Goal: Communication & Community: Answer question/provide support

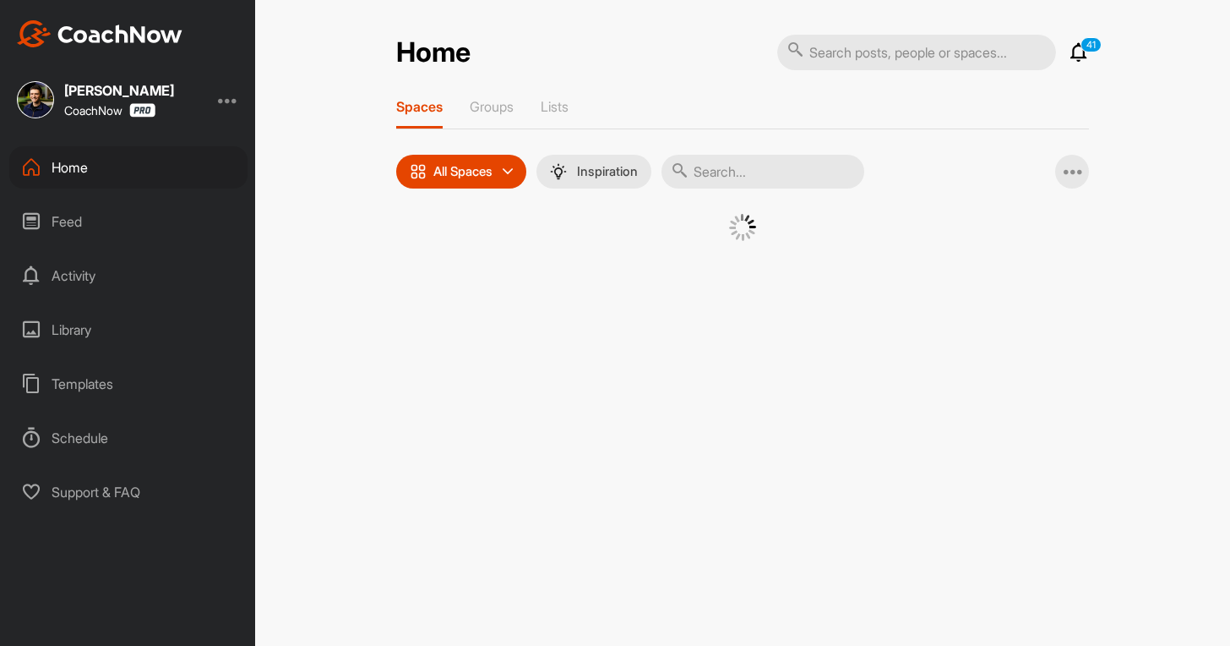
click at [761, 159] on div "Spaces Groups Lists All Spaces All spaces SMART LISTS Unanswered by me 15 days …" at bounding box center [742, 190] width 693 height 185
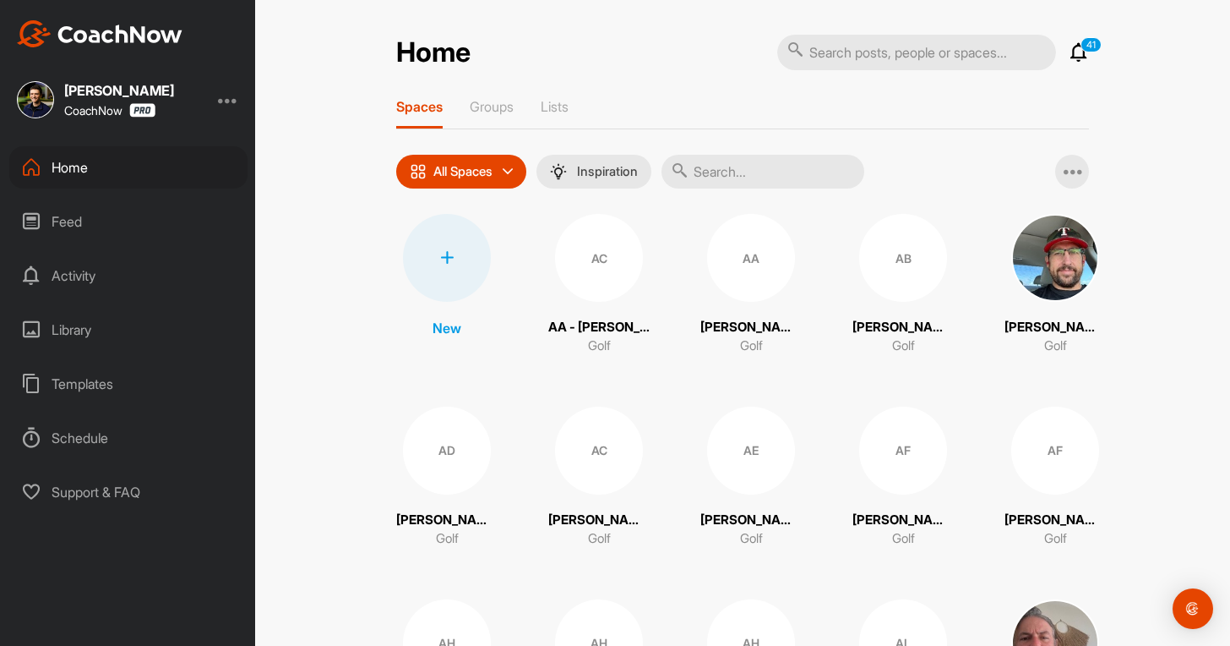
click at [742, 161] on input "text" at bounding box center [763, 172] width 203 height 34
paste input "[PERSON_NAME]"
type input "[PERSON_NAME]"
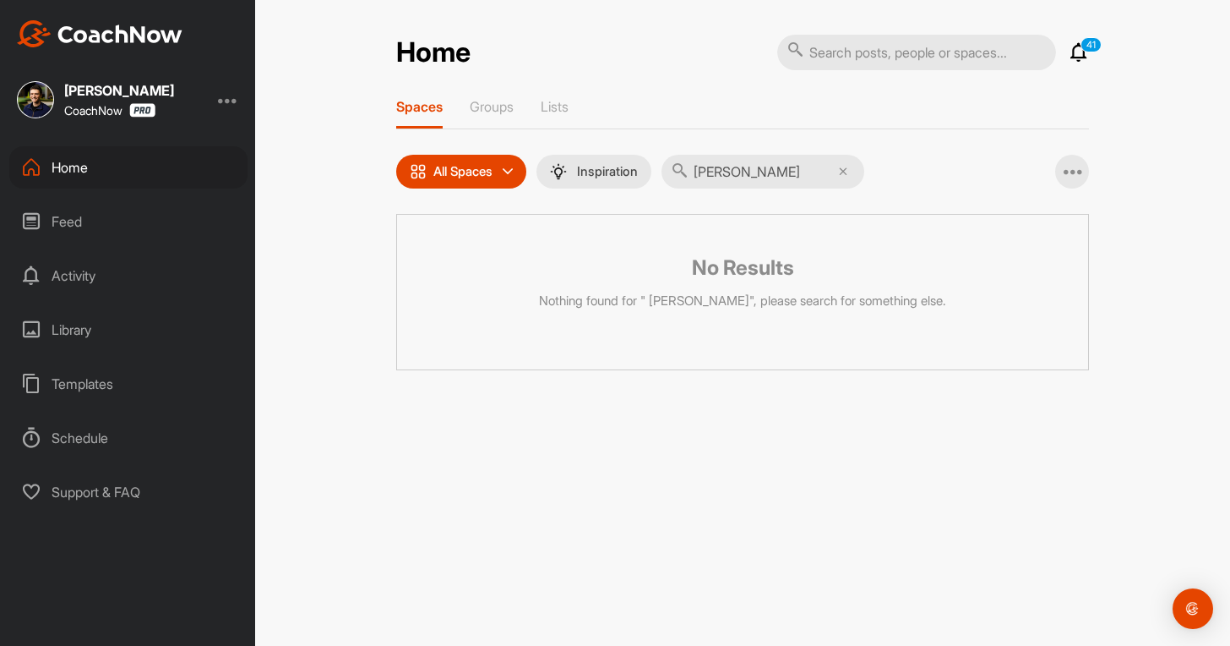
click at [835, 55] on input "text" at bounding box center [916, 52] width 279 height 35
click at [831, 68] on input "text" at bounding box center [916, 52] width 279 height 35
click at [838, 61] on input "text" at bounding box center [916, 52] width 279 height 35
paste input "[PERSON_NAME]"
type input "[PERSON_NAME]"
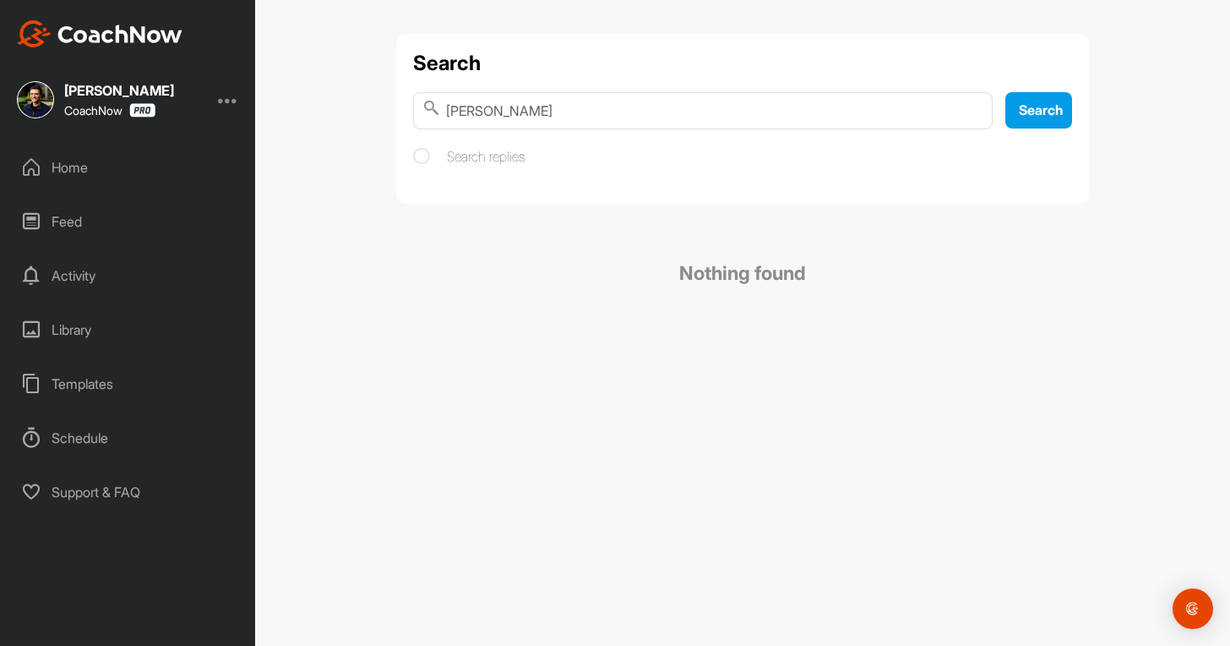
drag, startPoint x: 488, startPoint y: 111, endPoint x: 608, endPoint y: 131, distance: 121.7
click at [608, 131] on div "Search [PERSON_NAME] Search Search replies" at bounding box center [742, 119] width 693 height 170
type input "[PERSON_NAME]"
click at [454, 113] on input "[PERSON_NAME]" at bounding box center [703, 110] width 580 height 37
click at [95, 171] on div "Home" at bounding box center [128, 167] width 238 height 42
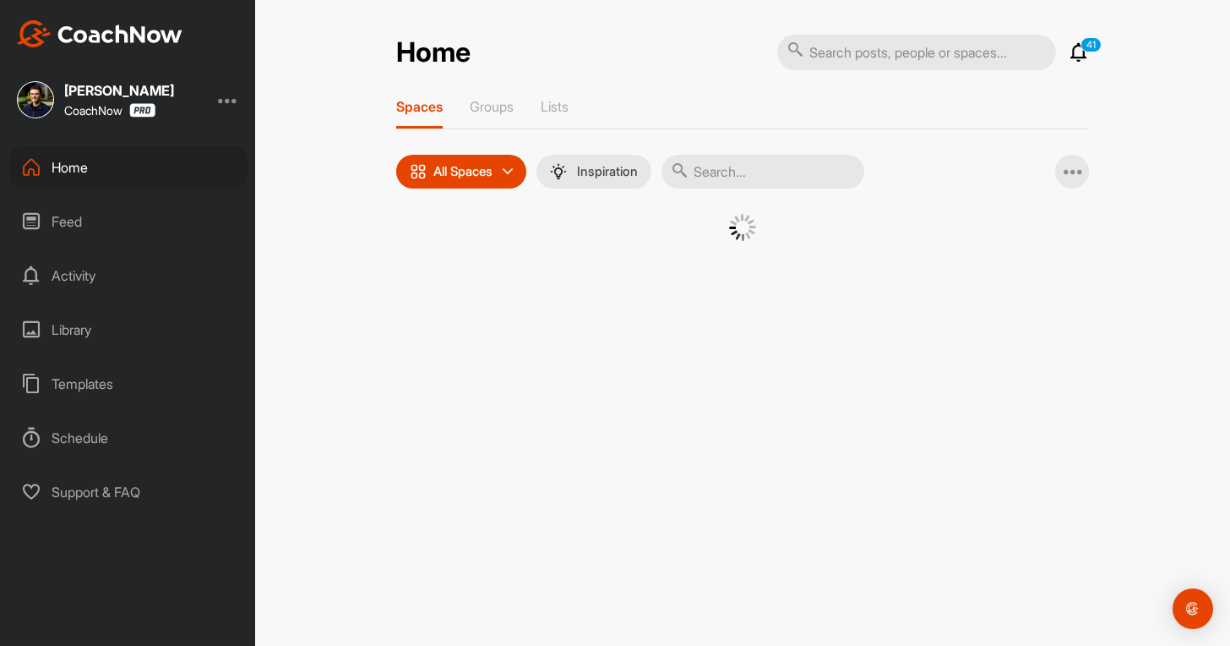
drag, startPoint x: 717, startPoint y: 177, endPoint x: 720, endPoint y: 196, distance: 18.9
click at [719, 178] on input "text" at bounding box center [763, 172] width 203 height 34
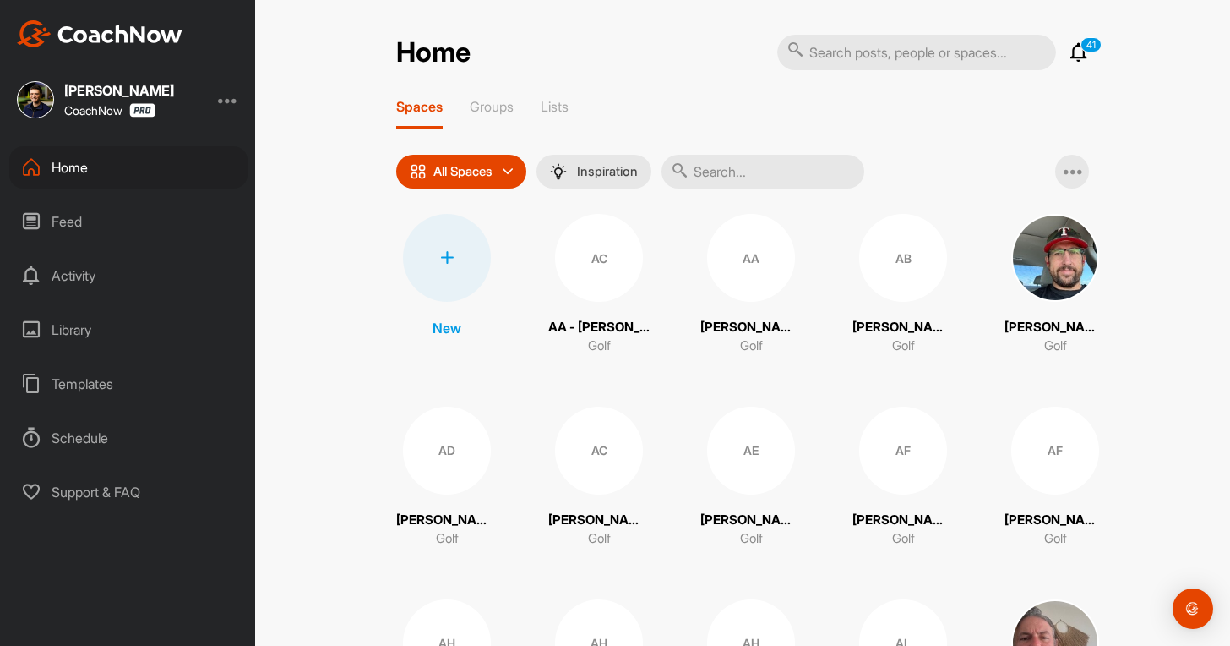
drag, startPoint x: 733, startPoint y: 192, endPoint x: 722, endPoint y: 173, distance: 21.6
click at [722, 173] on input "text" at bounding box center [763, 172] width 203 height 34
paste input "[PERSON_NAME]"
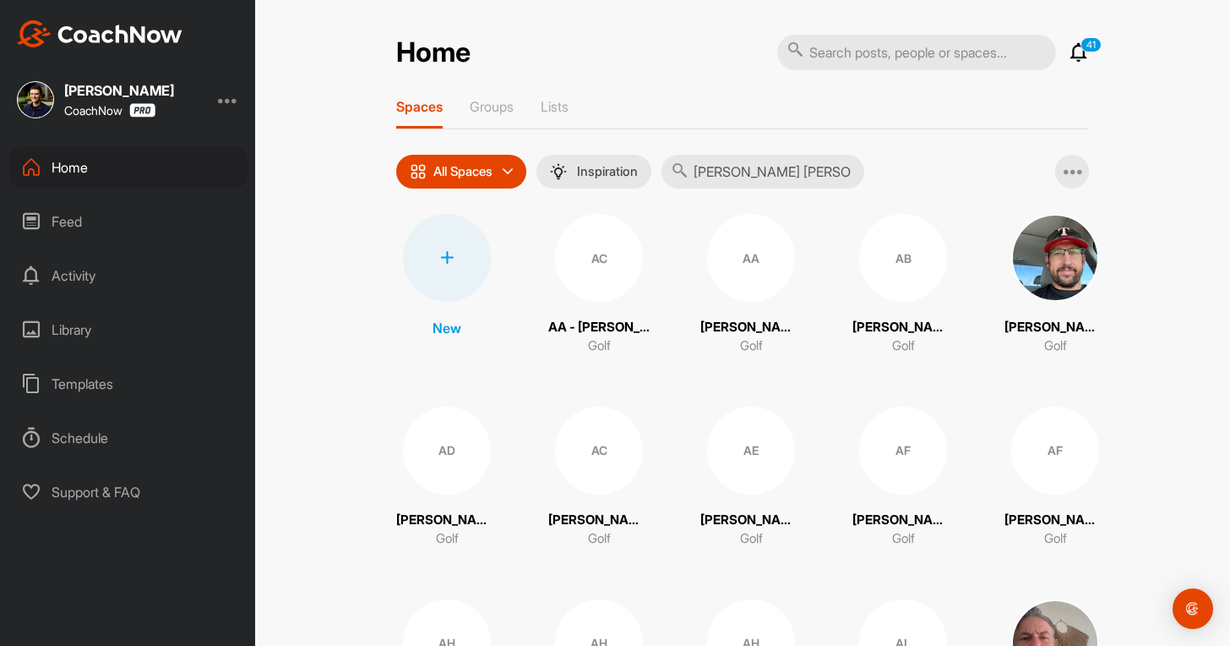
scroll to position [0, 40]
type input "Nafez Husseini Nafez Husseini"
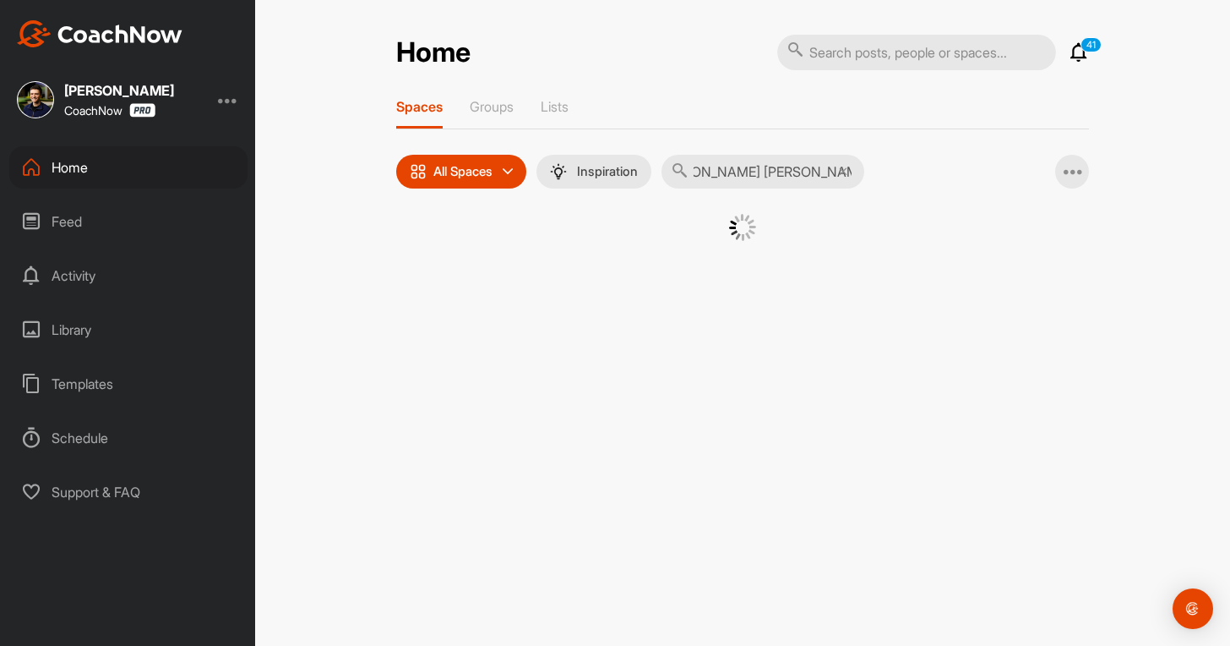
click at [722, 173] on input "Nafez Husseini Nafez Husseini" at bounding box center [763, 172] width 203 height 34
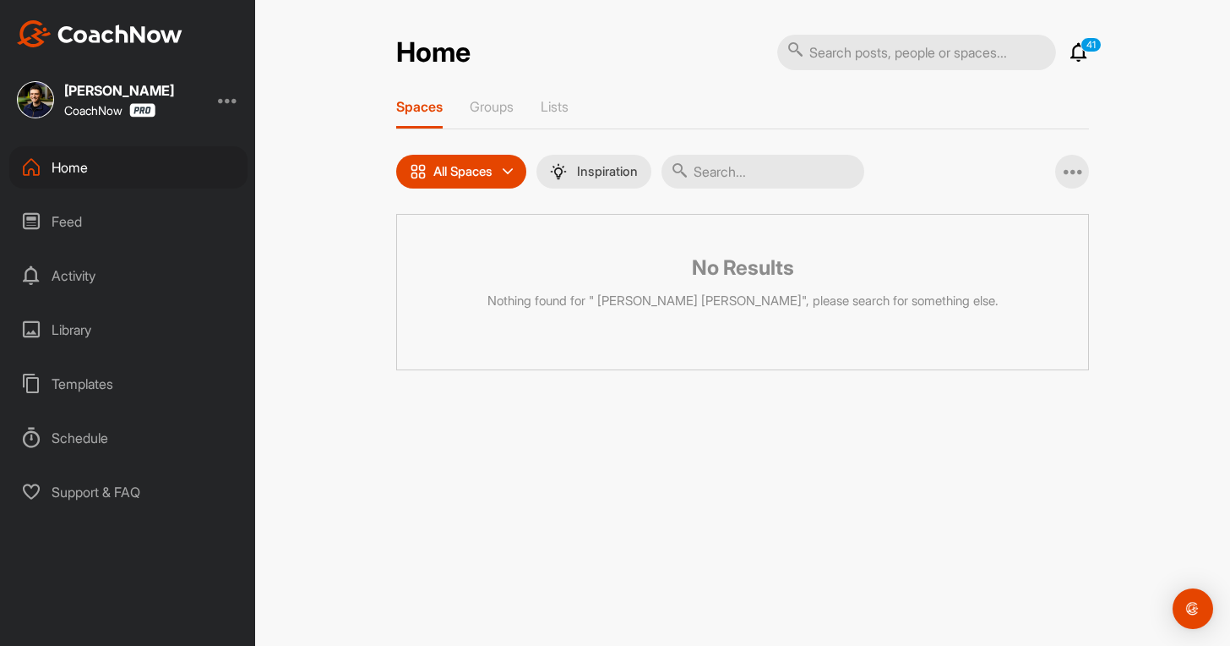
scroll to position [0, 0]
paste input "[PERSON_NAME]"
click at [709, 175] on input "[PERSON_NAME]" at bounding box center [763, 172] width 203 height 34
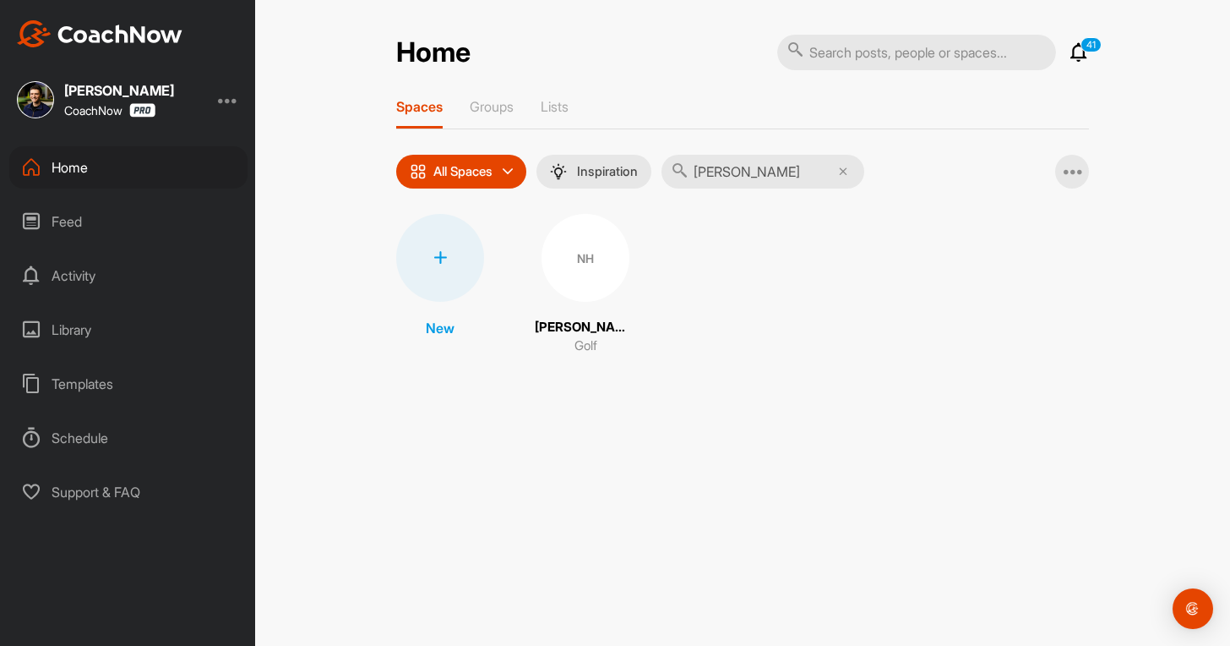
type input "[PERSON_NAME]"
click at [581, 279] on div "NH" at bounding box center [586, 258] width 88 height 88
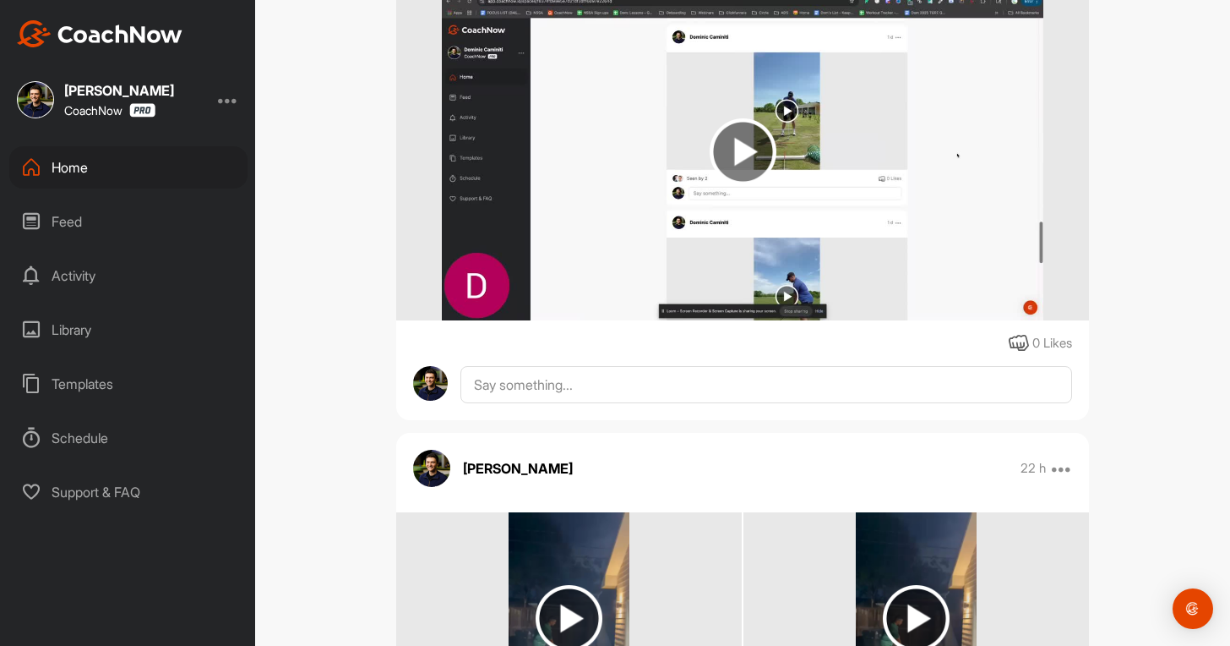
scroll to position [1583, 0]
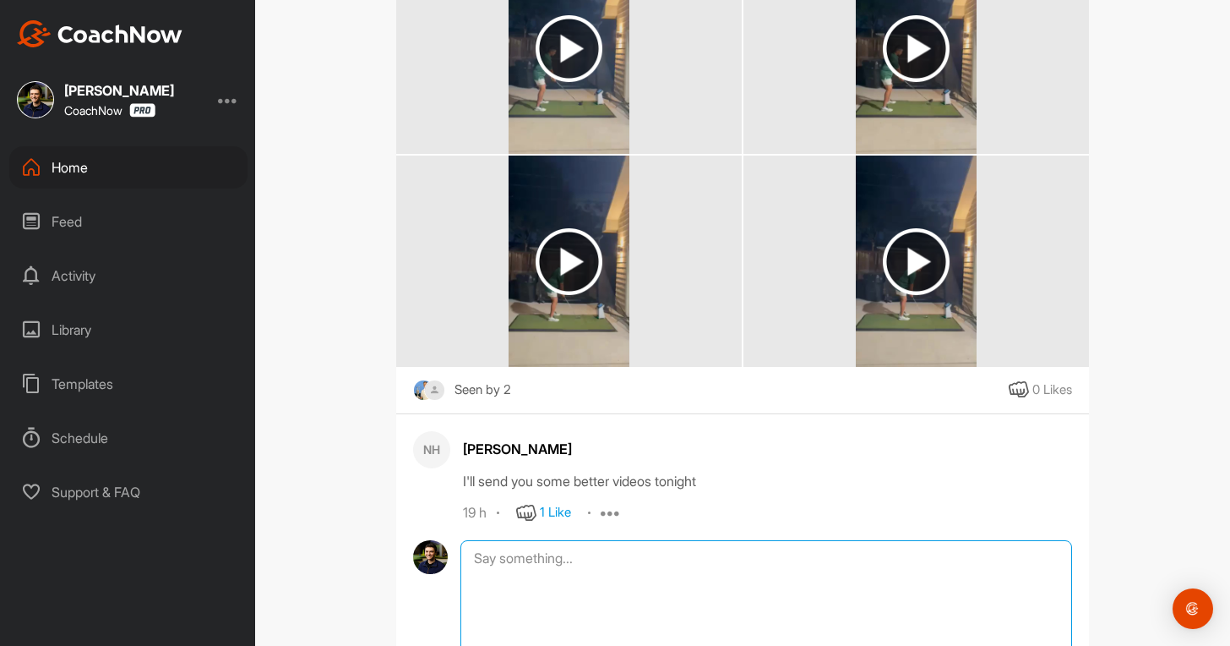
click at [810, 541] on textarea at bounding box center [767, 624] width 612 height 169
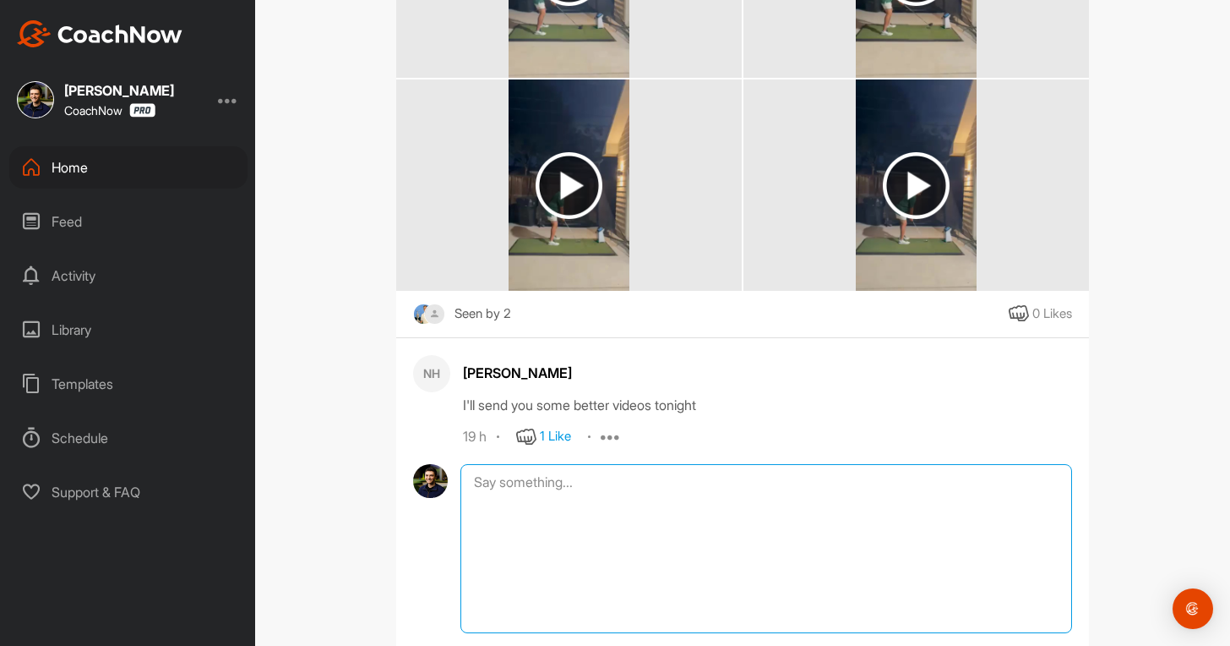
scroll to position [1777, 0]
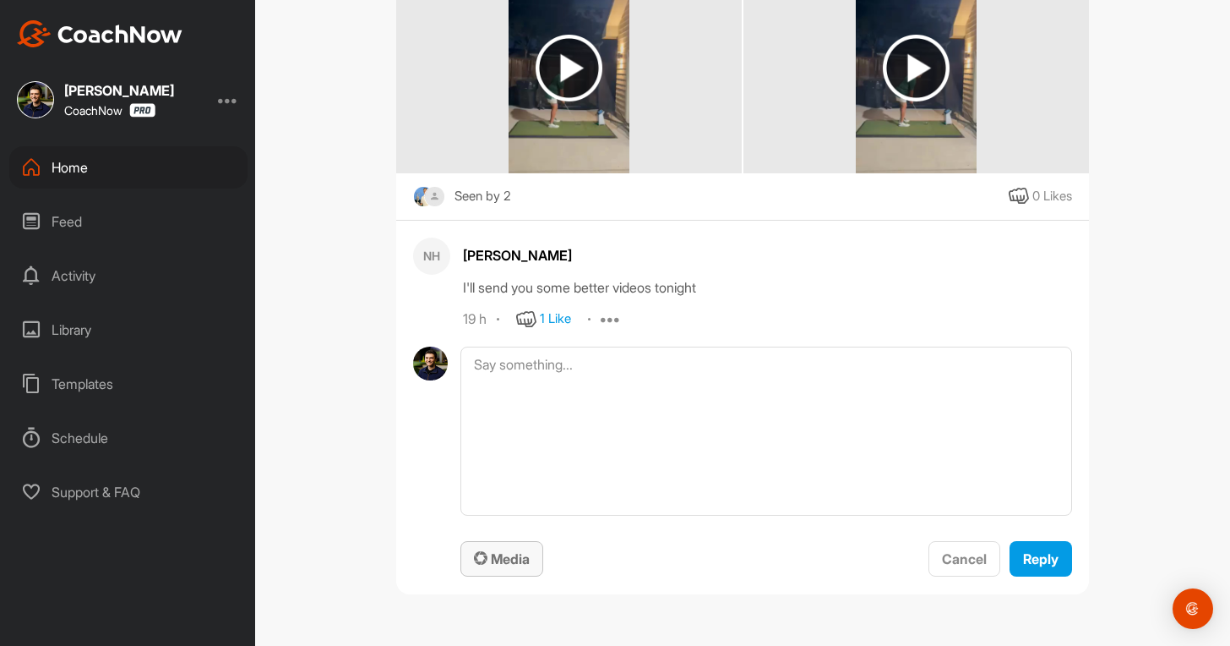
click at [504, 565] on span "Media" at bounding box center [502, 558] width 56 height 17
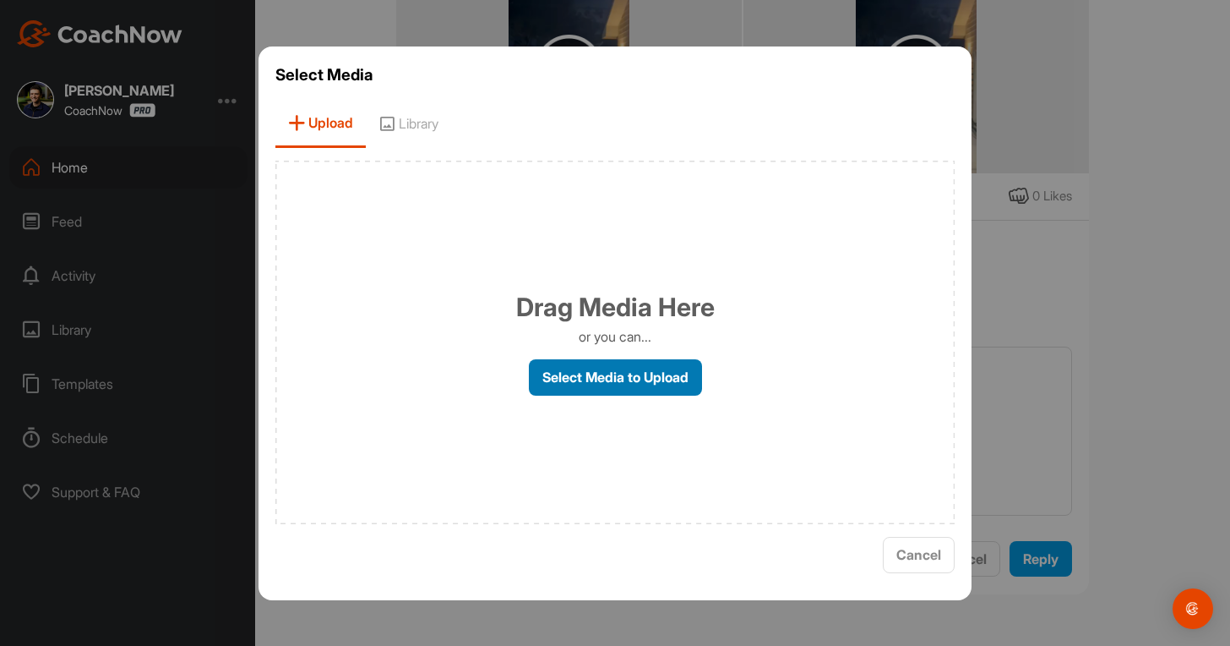
click at [562, 377] on label "Select Media to Upload" at bounding box center [615, 377] width 173 height 36
click at [0, 0] on input "Select Media to Upload" at bounding box center [0, 0] width 0 height 0
click at [934, 559] on span "Cancel" at bounding box center [919, 554] width 45 height 17
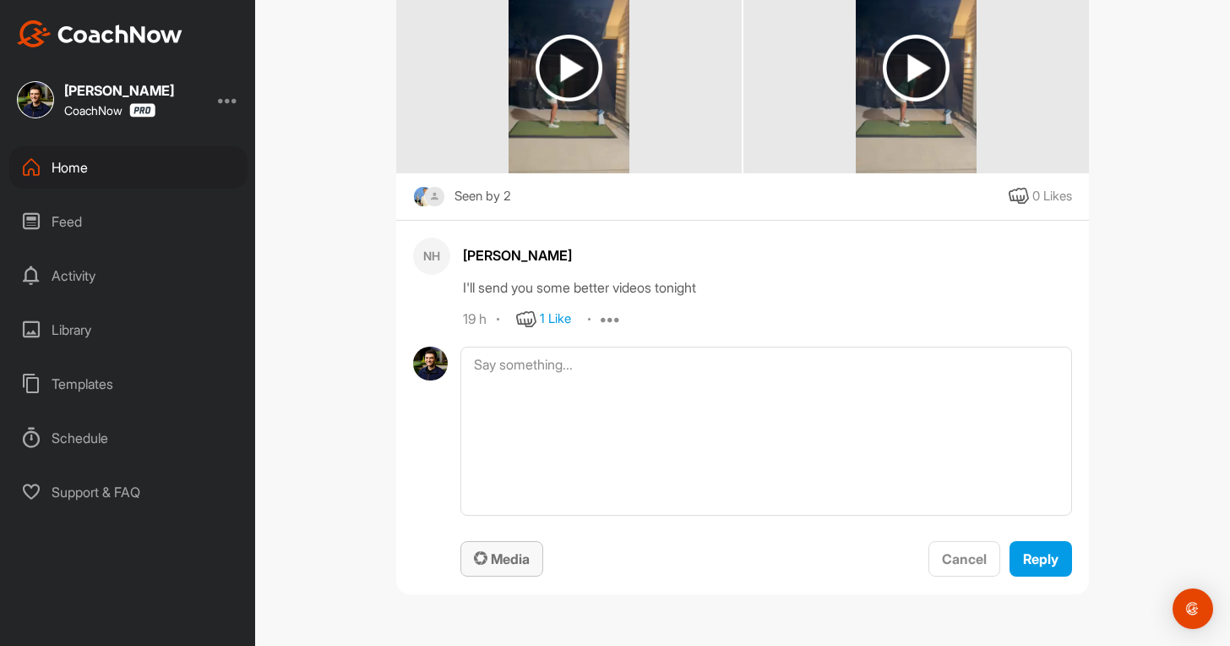
click at [504, 552] on span "Media" at bounding box center [502, 558] width 56 height 17
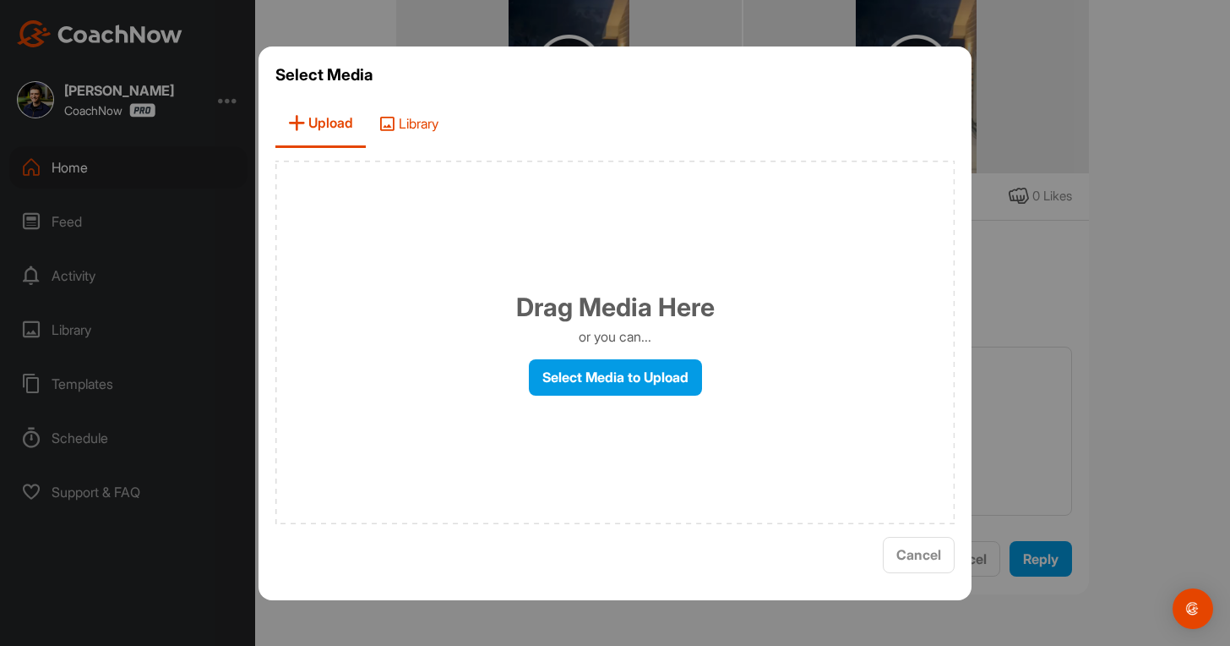
click at [407, 117] on span "Library" at bounding box center [408, 124] width 85 height 48
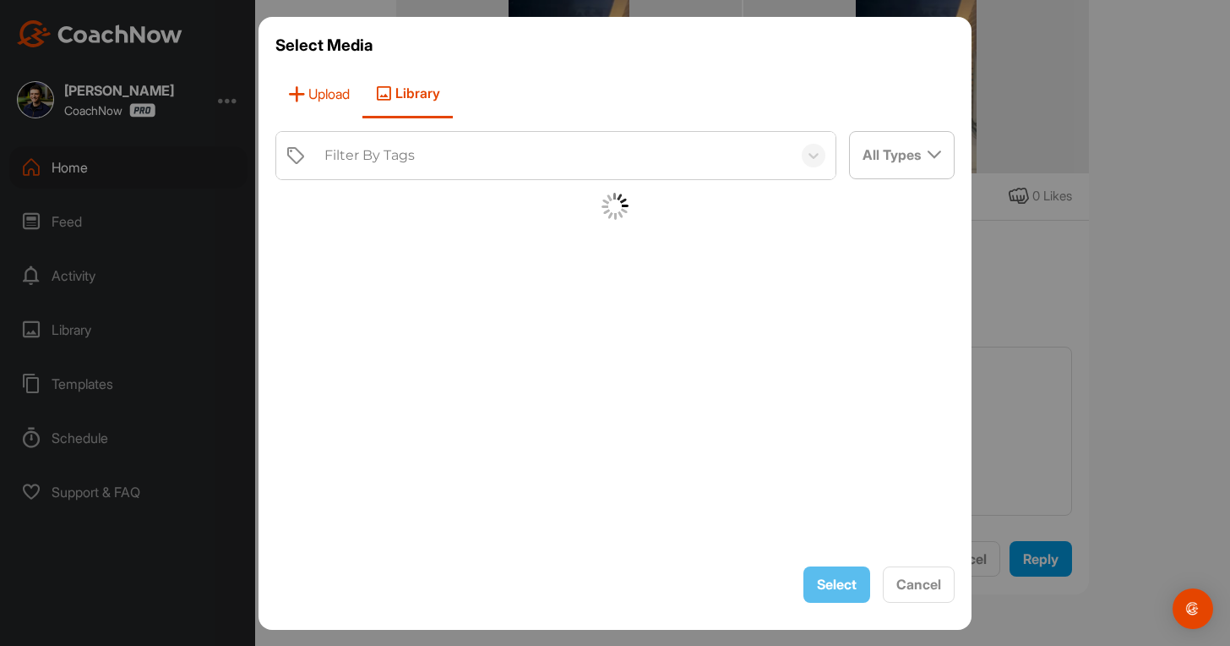
click at [323, 110] on span "Upload" at bounding box center [318, 94] width 87 height 48
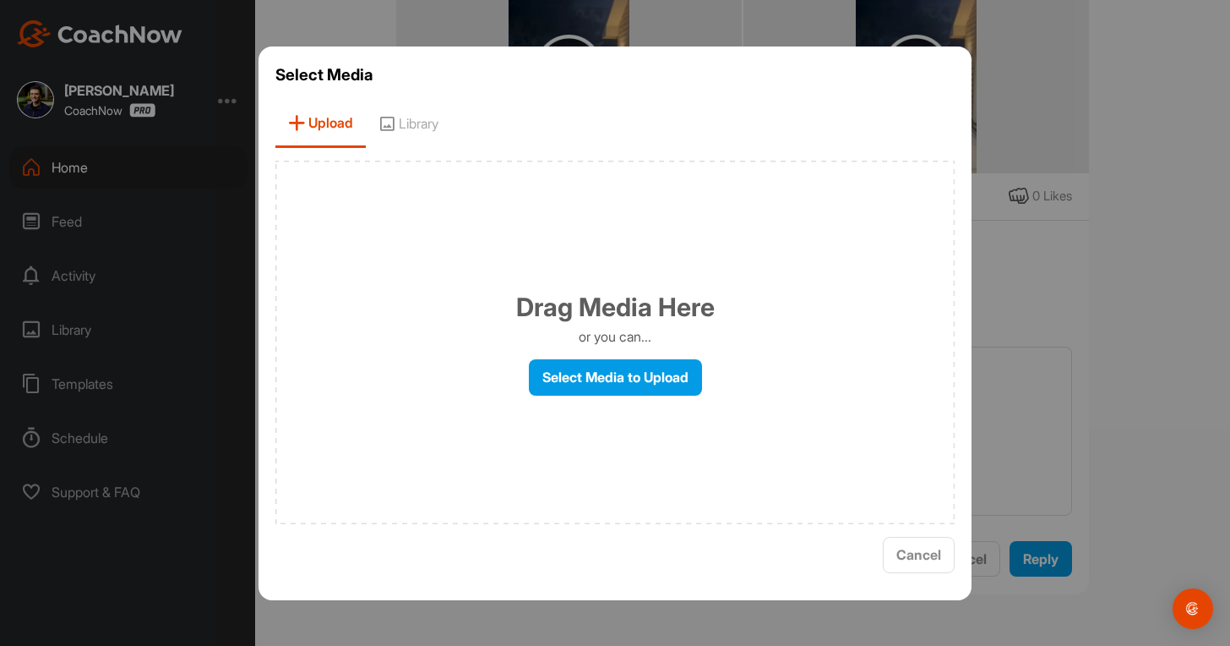
click at [333, 96] on div "Select Media Upload Library Drag Media Here or you can... Select Media to Uploa…" at bounding box center [615, 322] width 713 height 553
click at [636, 374] on label "Select Media to Upload" at bounding box center [615, 377] width 173 height 36
click at [0, 0] on input "Select Media to Upload" at bounding box center [0, 0] width 0 height 0
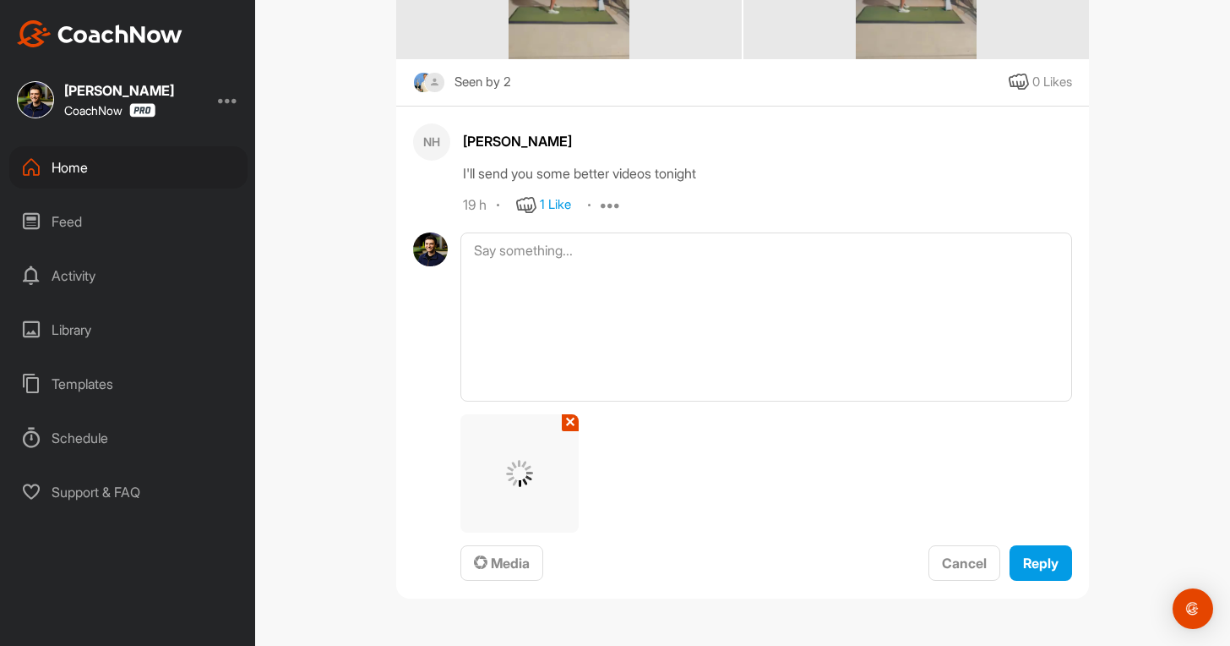
scroll to position [1895, 0]
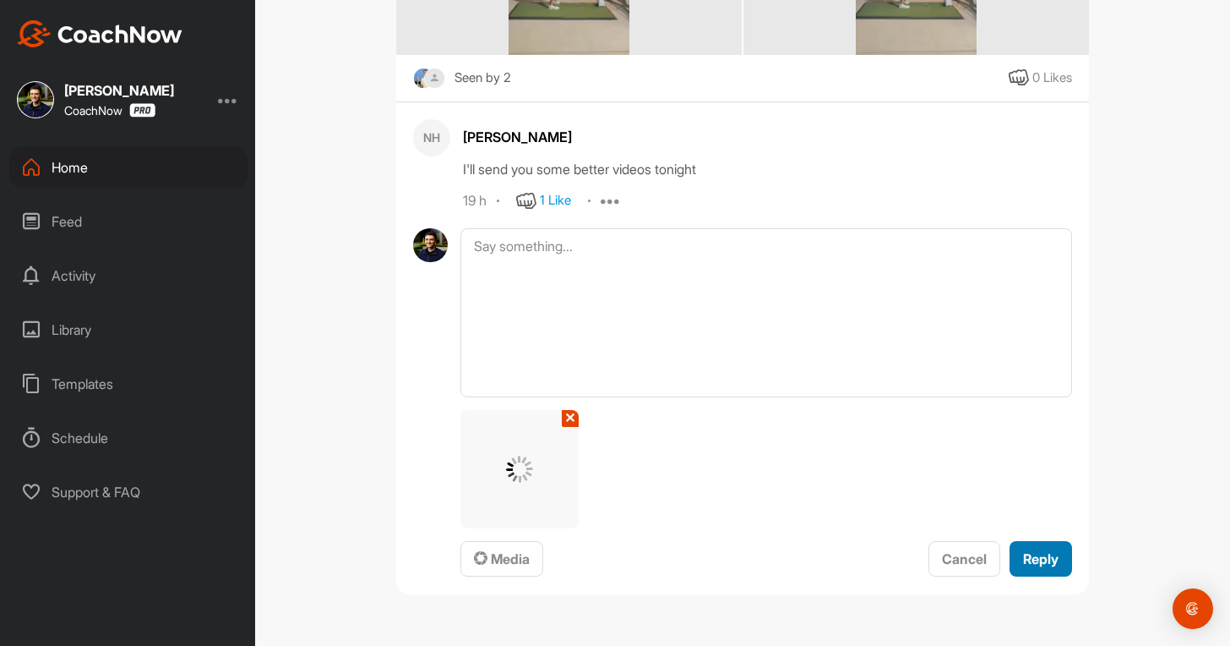
click at [1048, 561] on button "Reply" at bounding box center [1041, 559] width 63 height 36
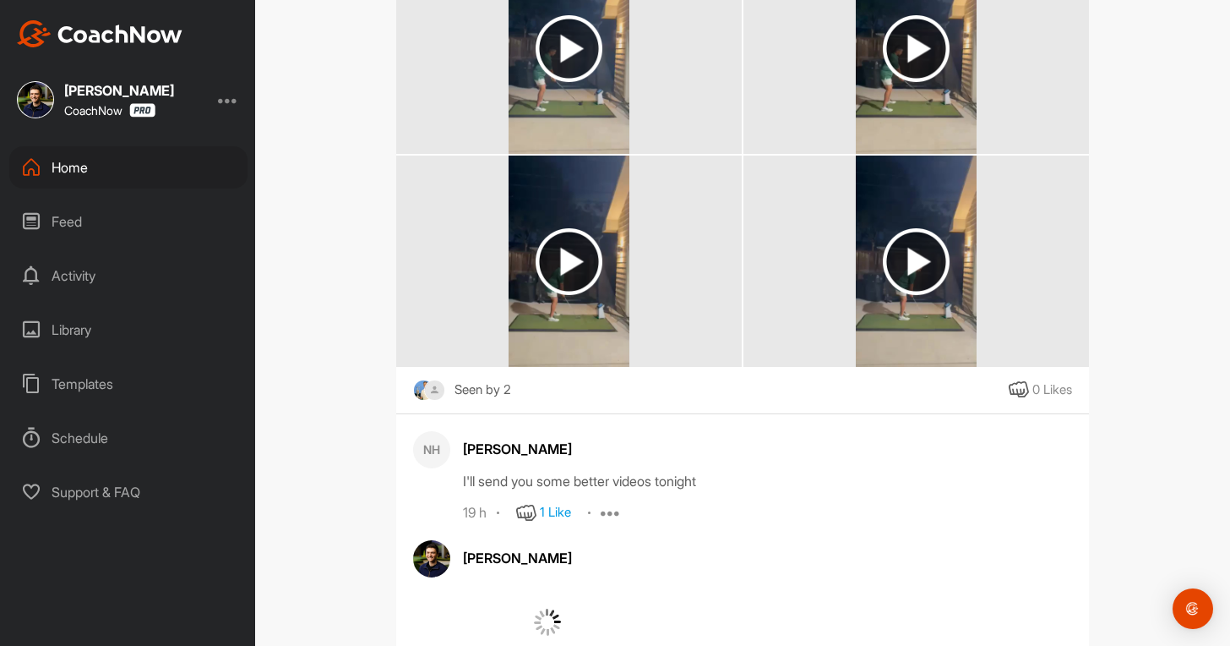
scroll to position [1757, 0]
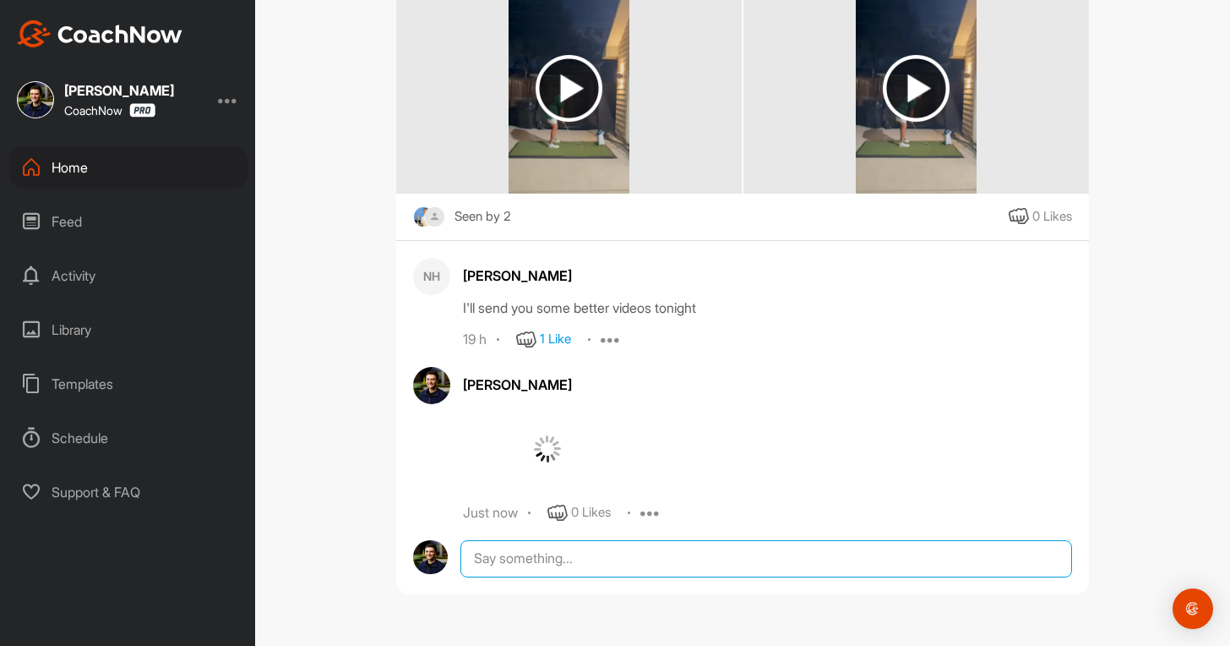
click at [501, 551] on div at bounding box center [767, 558] width 612 height 37
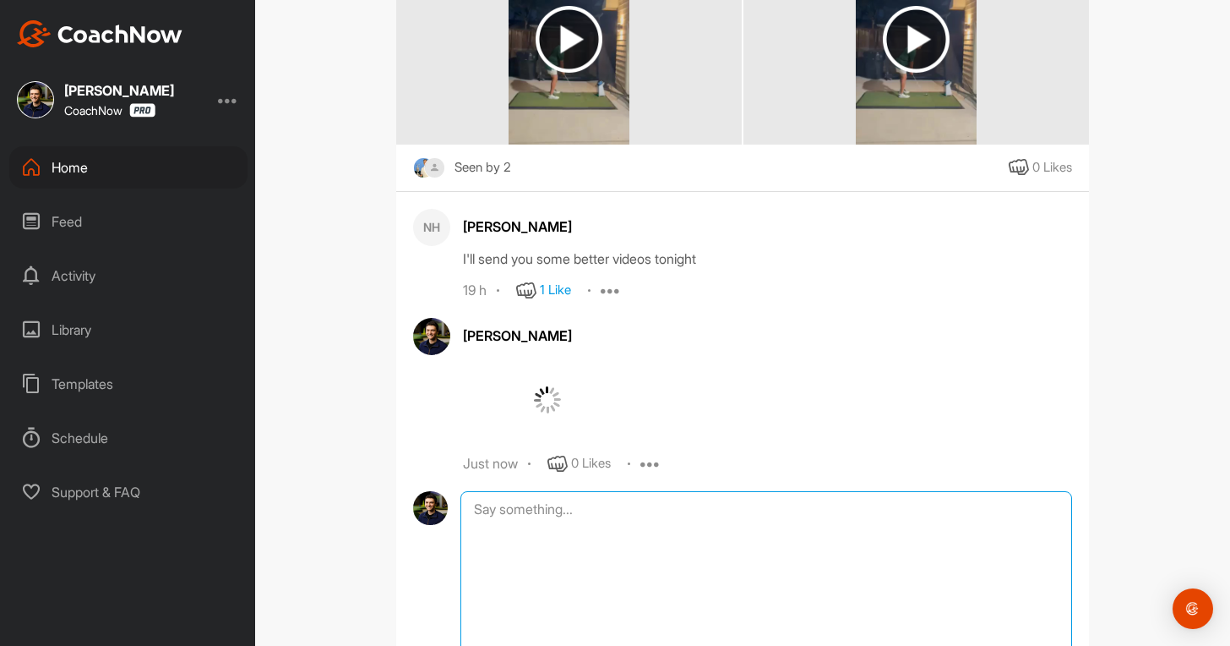
scroll to position [1938, 0]
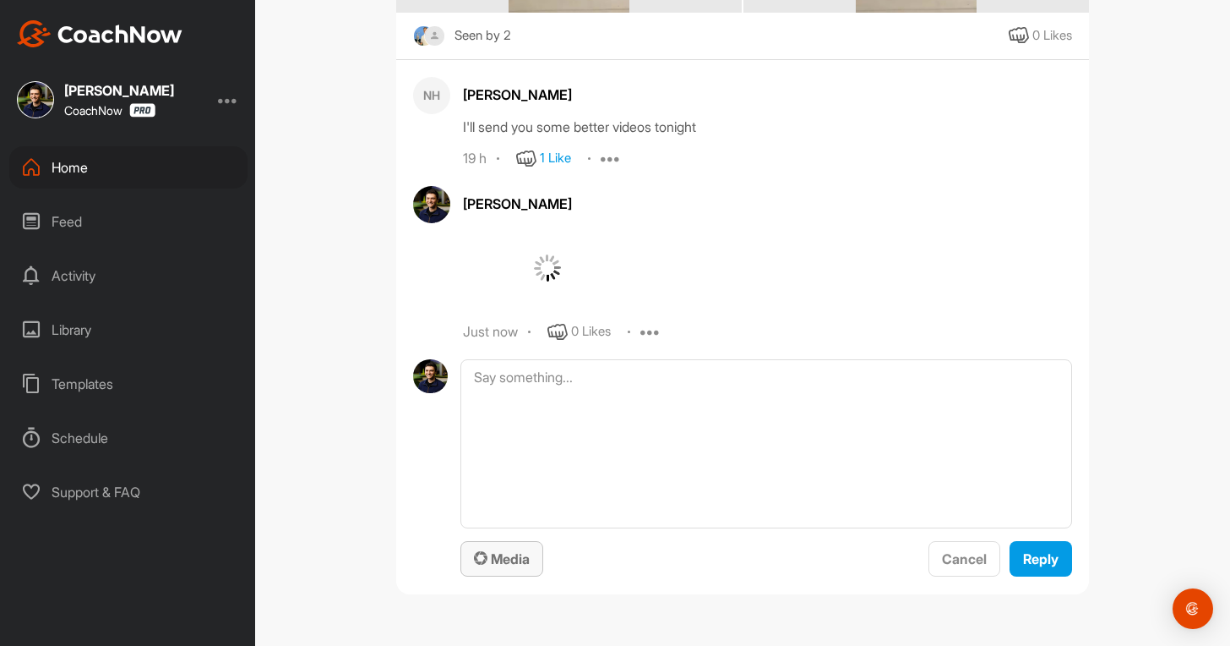
click at [479, 556] on icon "button" at bounding box center [481, 558] width 14 height 14
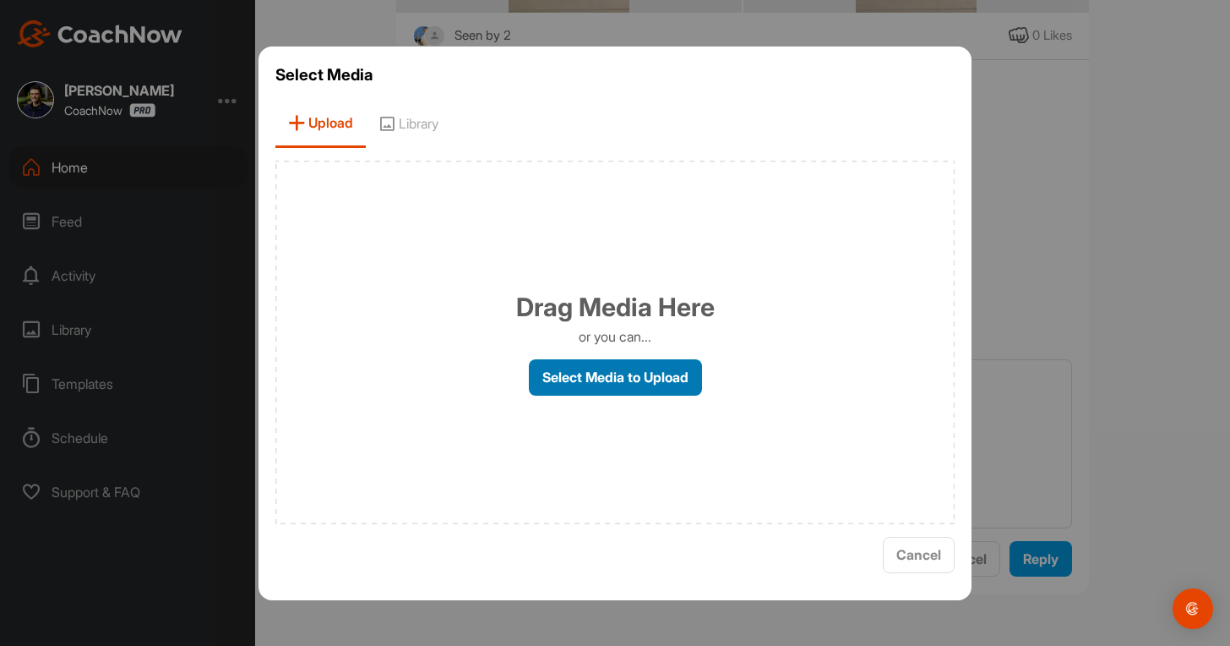
click at [632, 388] on label "Select Media to Upload" at bounding box center [615, 377] width 173 height 36
click at [0, 0] on input "Select Media to Upload" at bounding box center [0, 0] width 0 height 0
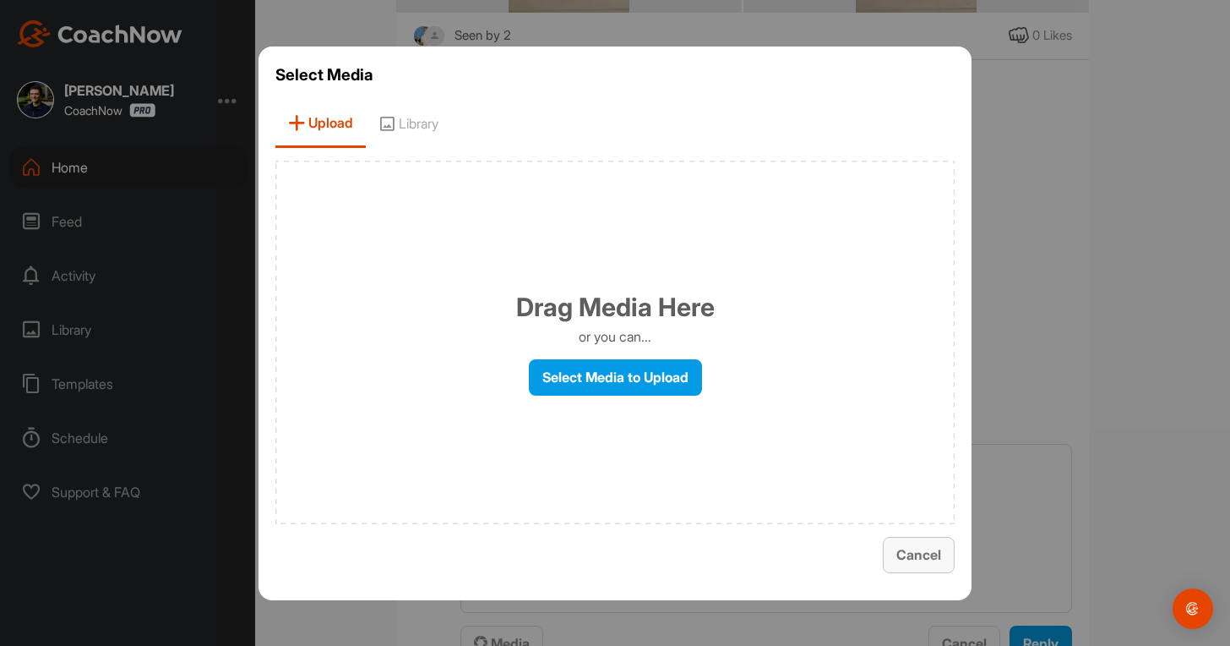
click at [891, 548] on button "Cancel" at bounding box center [919, 555] width 72 height 36
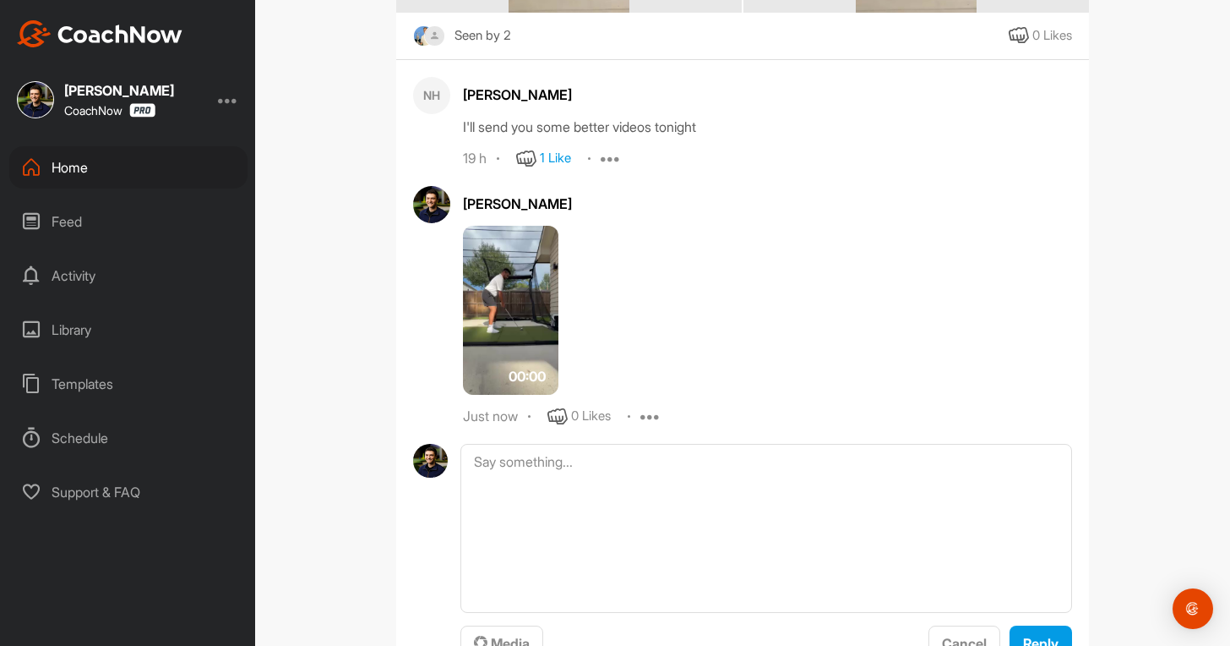
scroll to position [2022, 0]
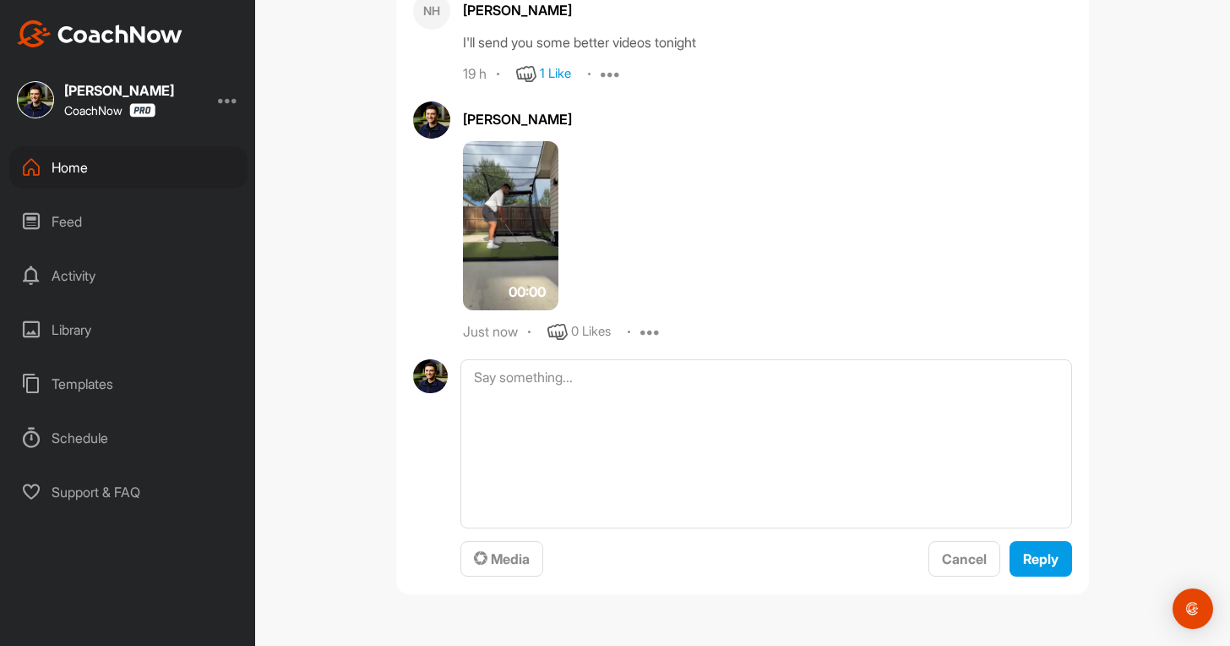
click at [526, 264] on img at bounding box center [510, 225] width 95 height 169
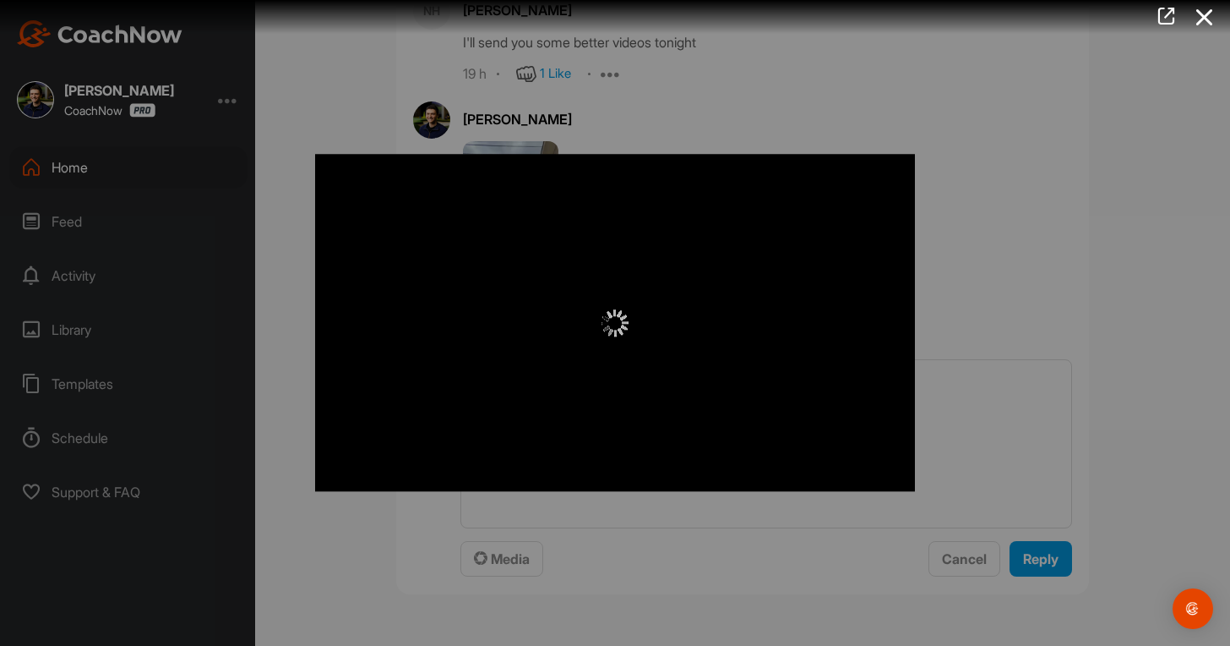
click at [1164, 346] on div at bounding box center [615, 323] width 1230 height 646
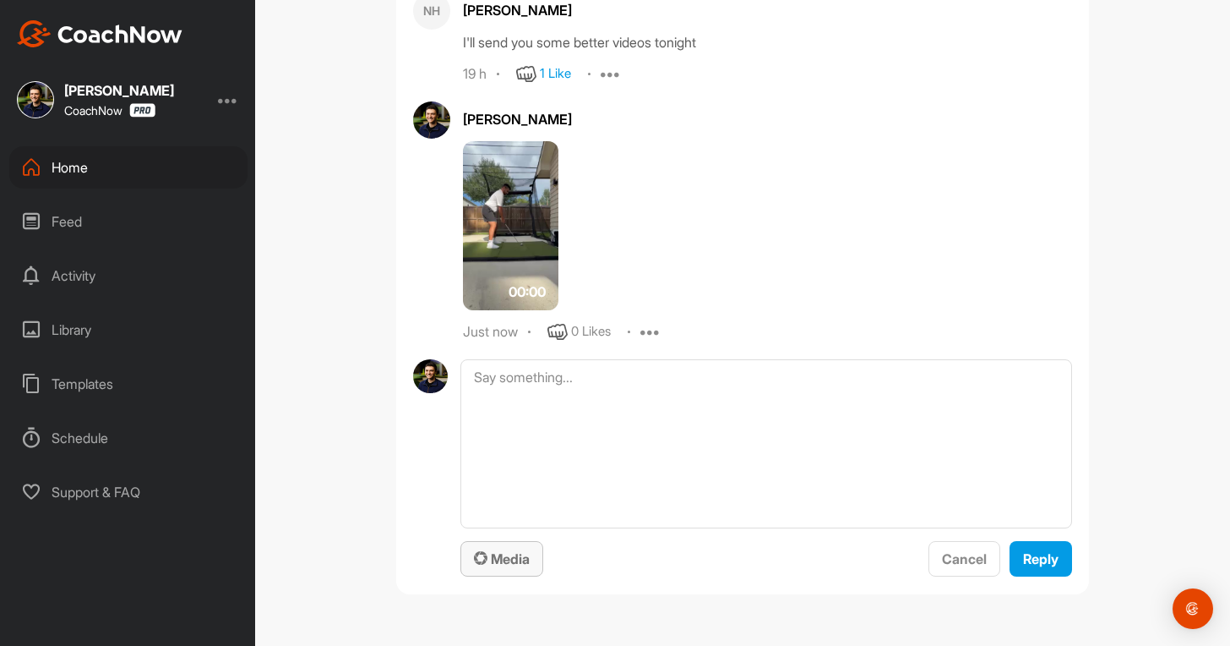
click at [493, 559] on span "Media" at bounding box center [502, 558] width 56 height 17
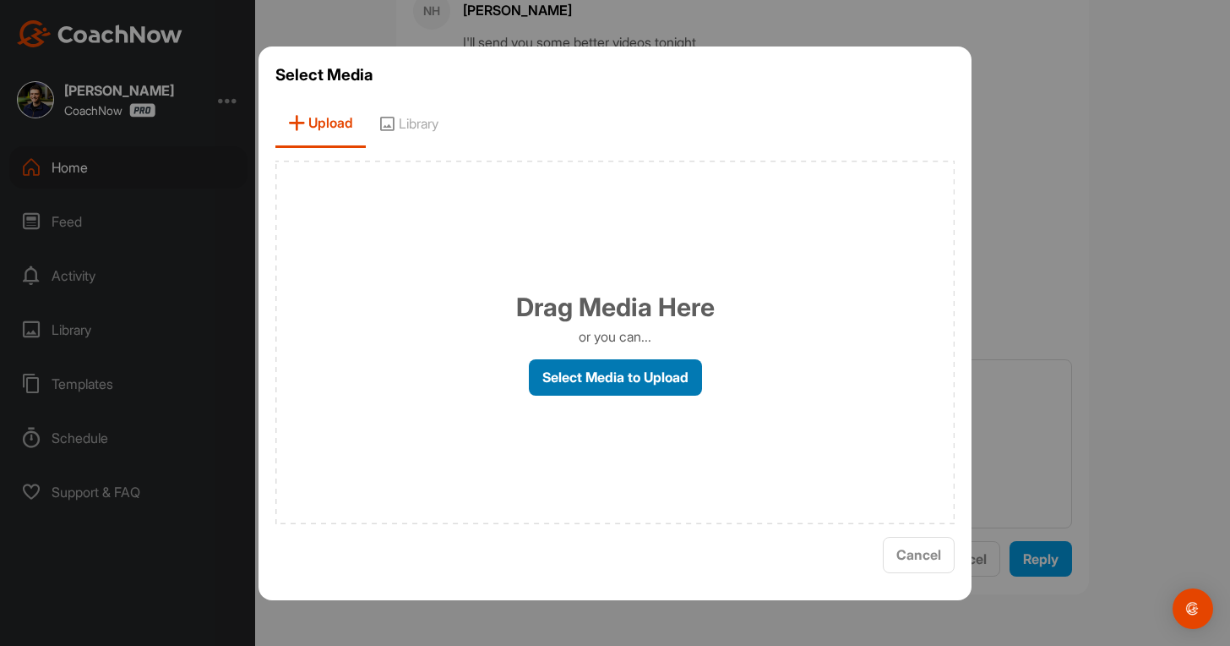
click at [623, 374] on label "Select Media to Upload" at bounding box center [615, 377] width 173 height 36
click at [0, 0] on input "Select Media to Upload" at bounding box center [0, 0] width 0 height 0
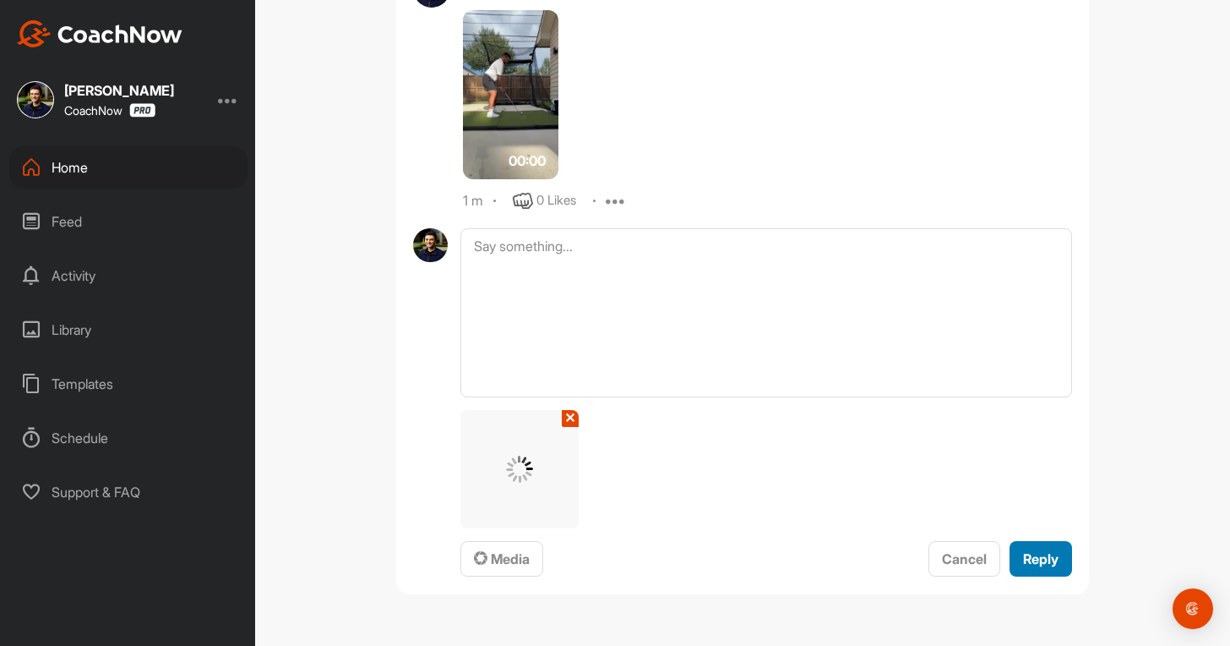
click at [1023, 559] on span "Reply" at bounding box center [1040, 558] width 35 height 17
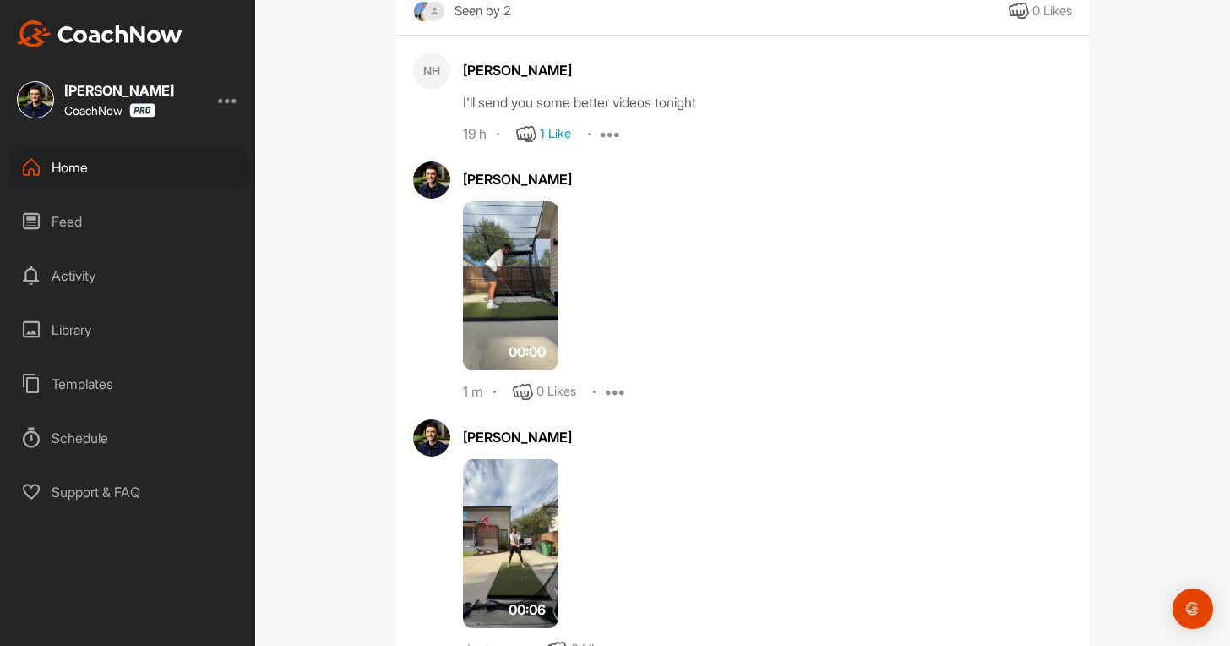
scroll to position [2099, 0]
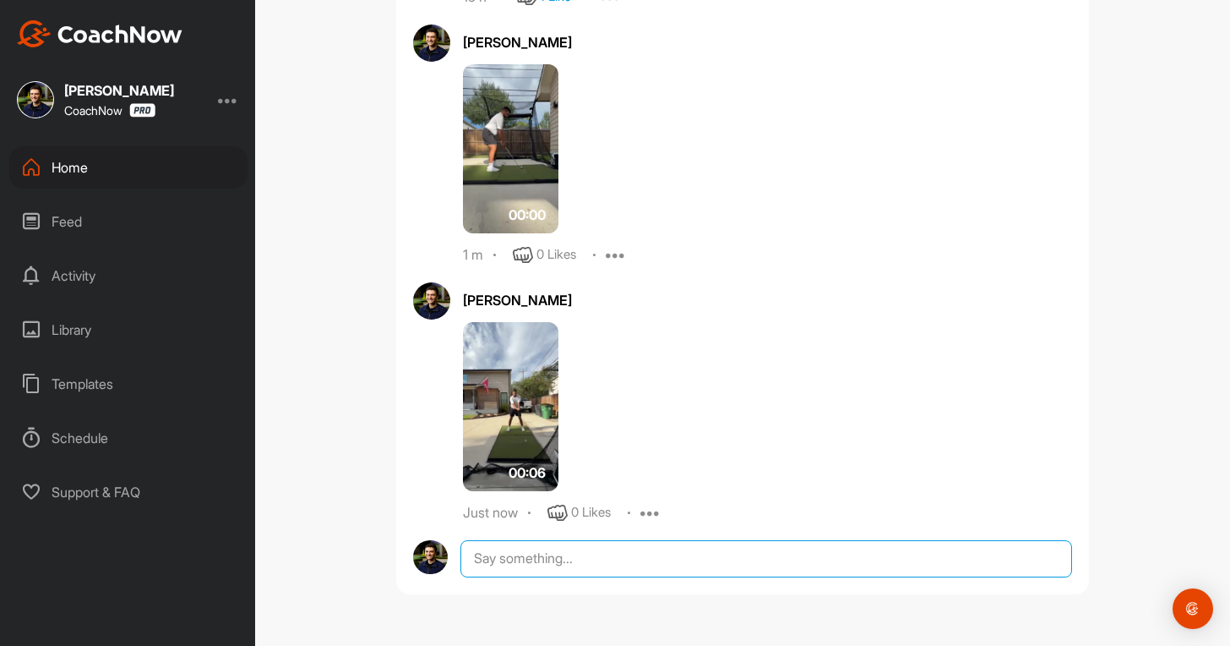
click at [518, 566] on div at bounding box center [767, 558] width 612 height 37
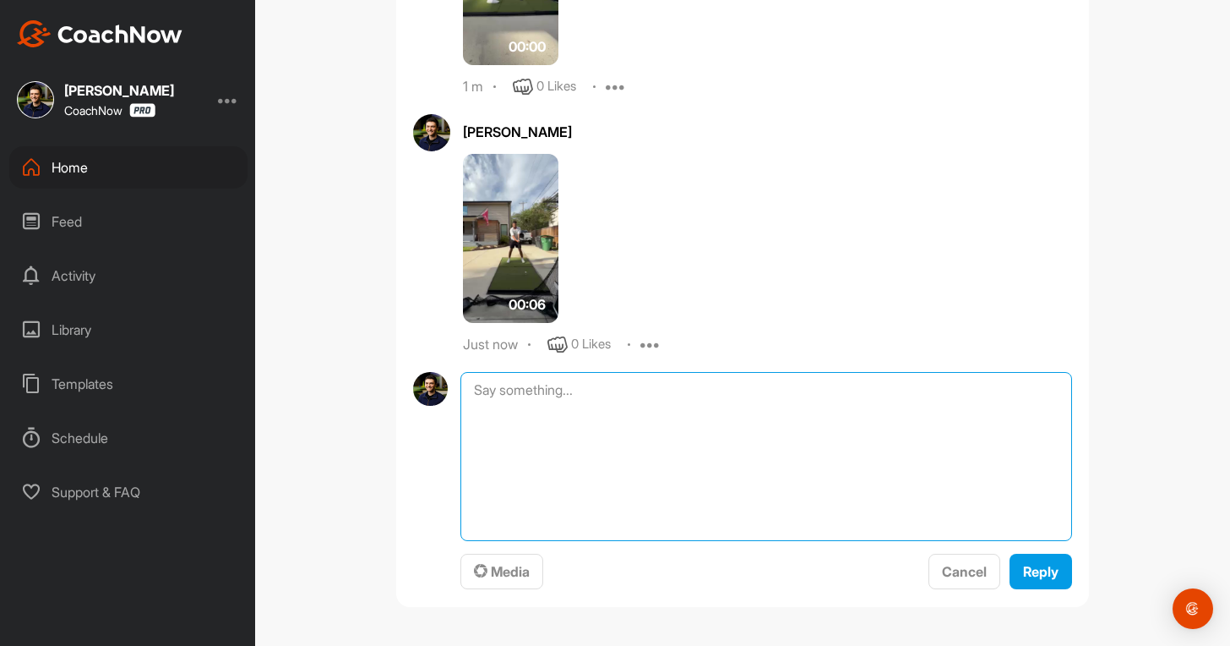
scroll to position [2280, 0]
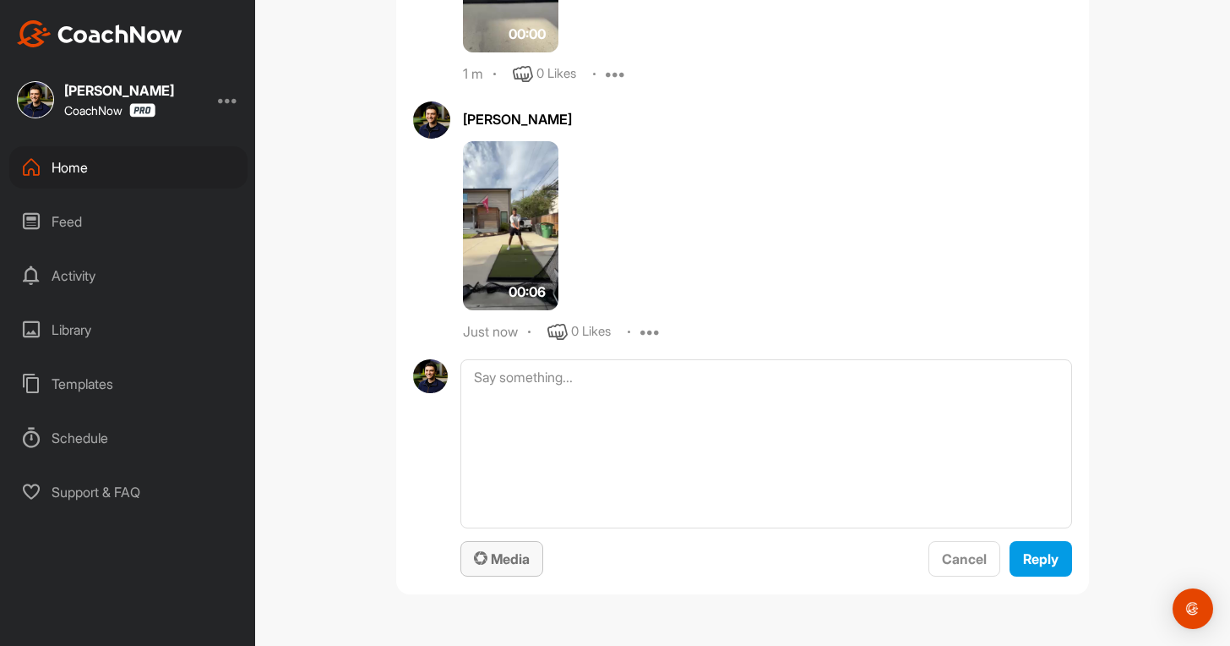
click at [488, 566] on span "Media" at bounding box center [502, 558] width 56 height 17
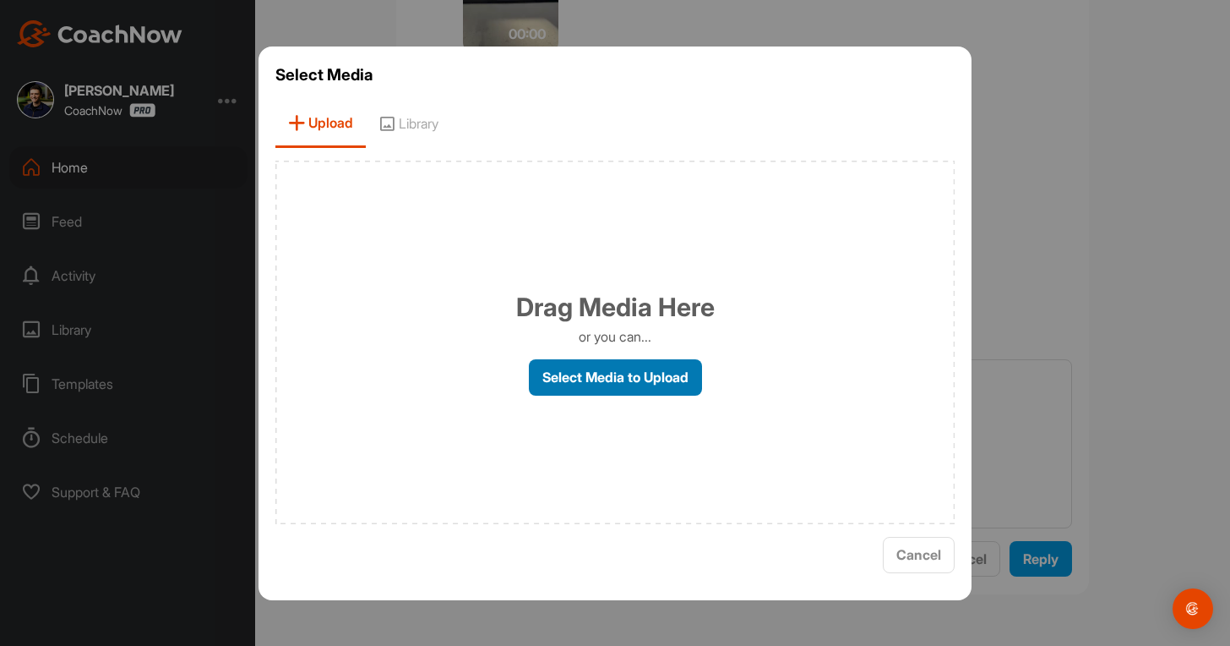
click at [622, 381] on label "Select Media to Upload" at bounding box center [615, 377] width 173 height 36
click at [0, 0] on input "Select Media to Upload" at bounding box center [0, 0] width 0 height 0
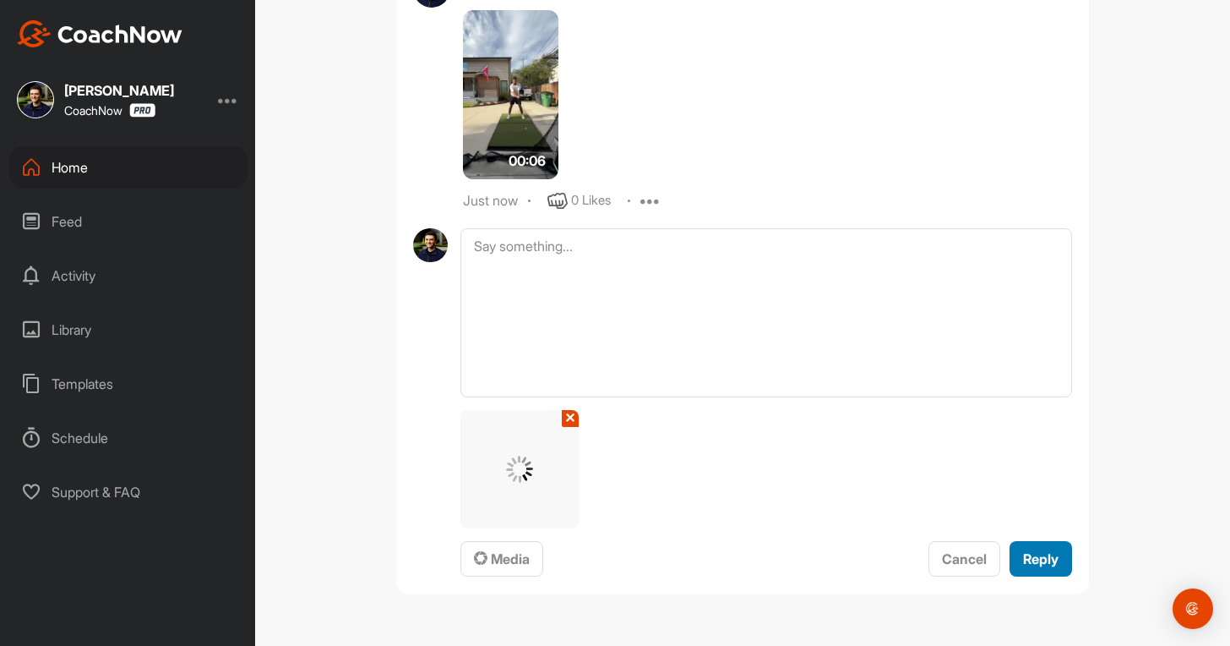
click at [1040, 553] on span "Reply" at bounding box center [1040, 558] width 35 height 17
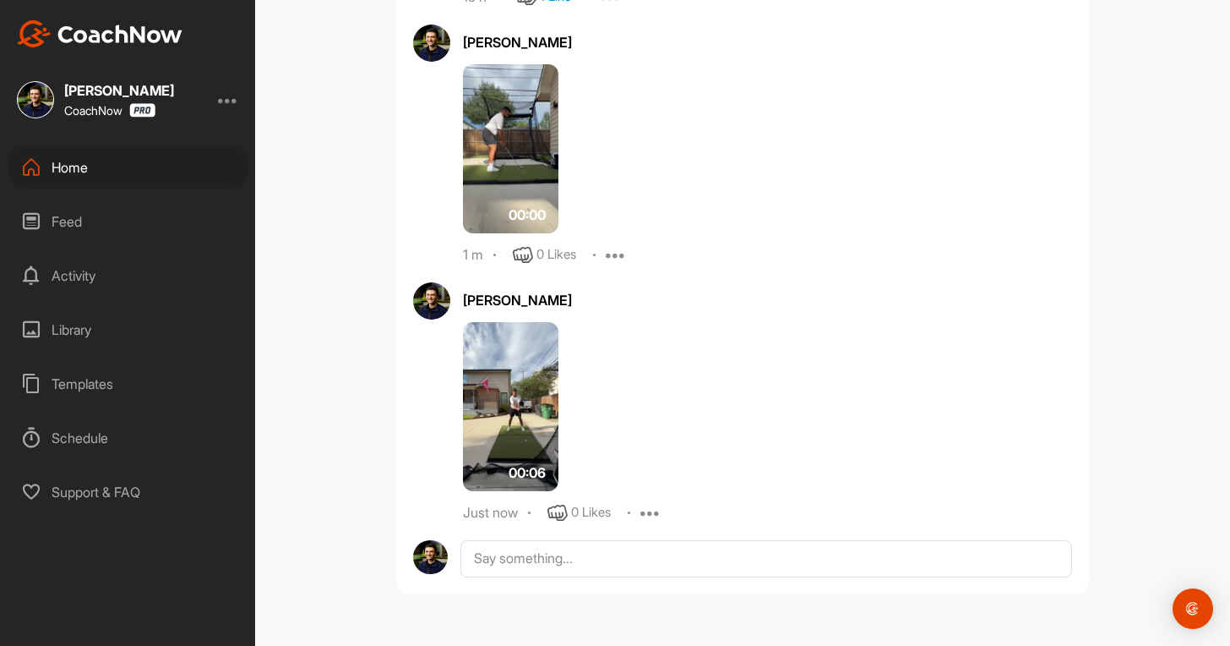
scroll to position [2099, 0]
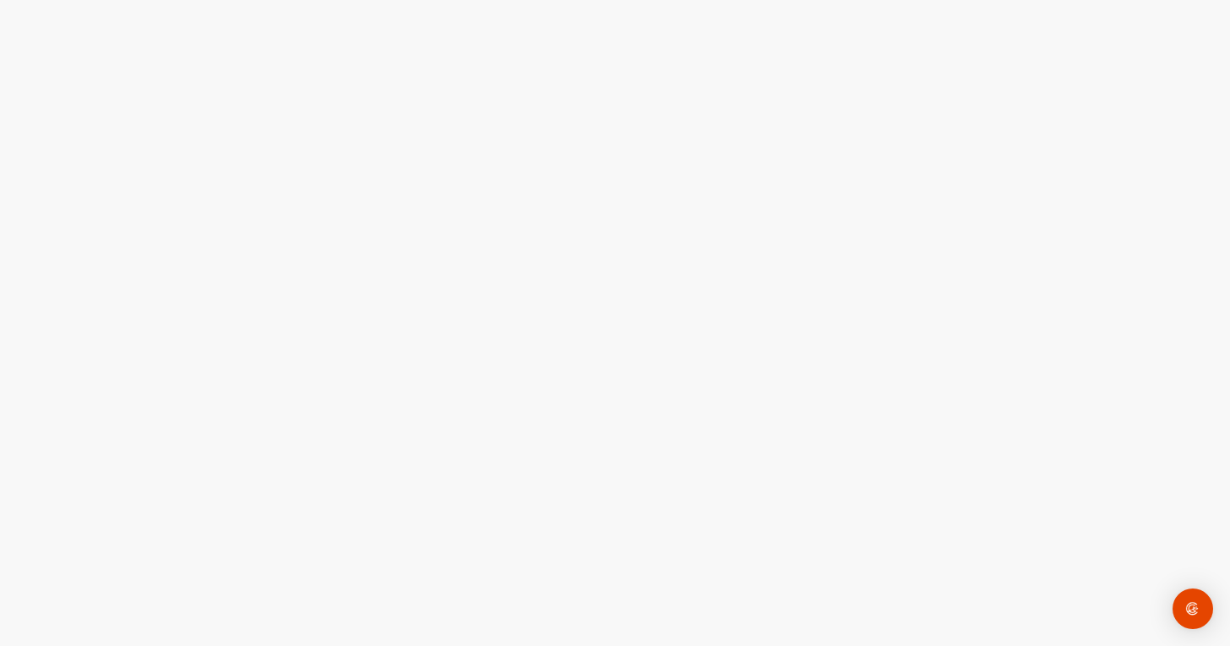
drag, startPoint x: 160, startPoint y: 137, endPoint x: 199, endPoint y: 173, distance: 53.8
click at [160, 139] on div at bounding box center [615, 323] width 1230 height 646
click at [277, 287] on div at bounding box center [615, 323] width 1230 height 646
click at [649, 260] on div at bounding box center [615, 323] width 1230 height 646
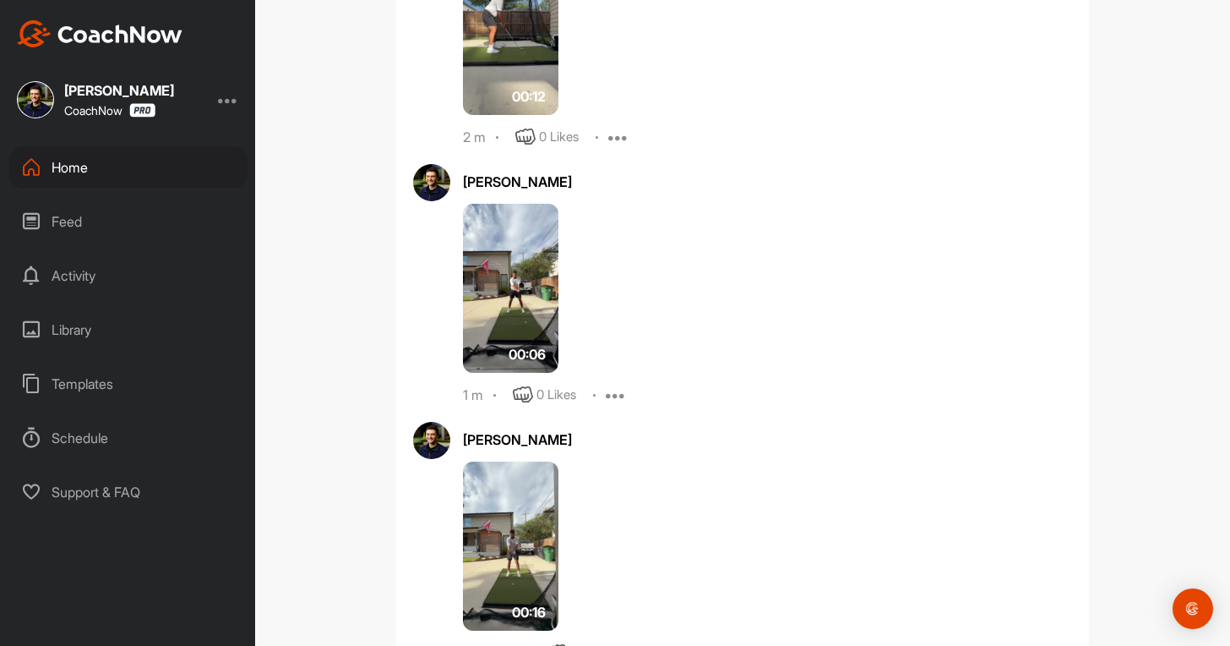
scroll to position [2301, 0]
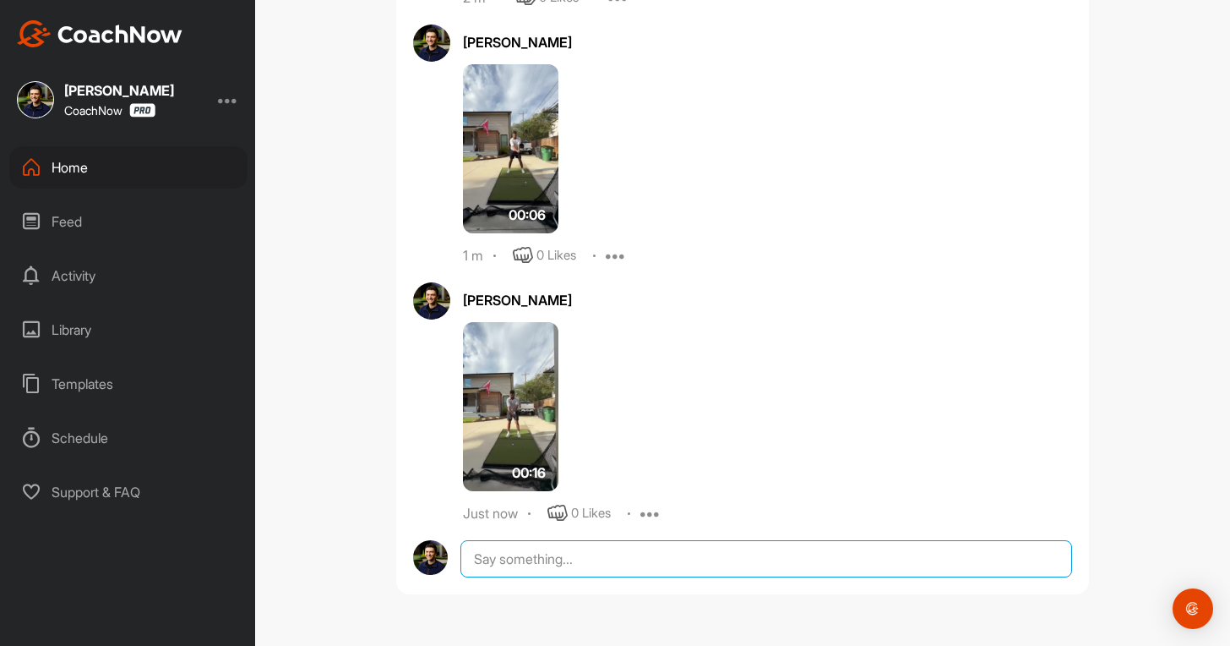
drag, startPoint x: 545, startPoint y: 548, endPoint x: 538, endPoint y: 564, distance: 18.2
click at [542, 557] on textarea at bounding box center [767, 558] width 612 height 37
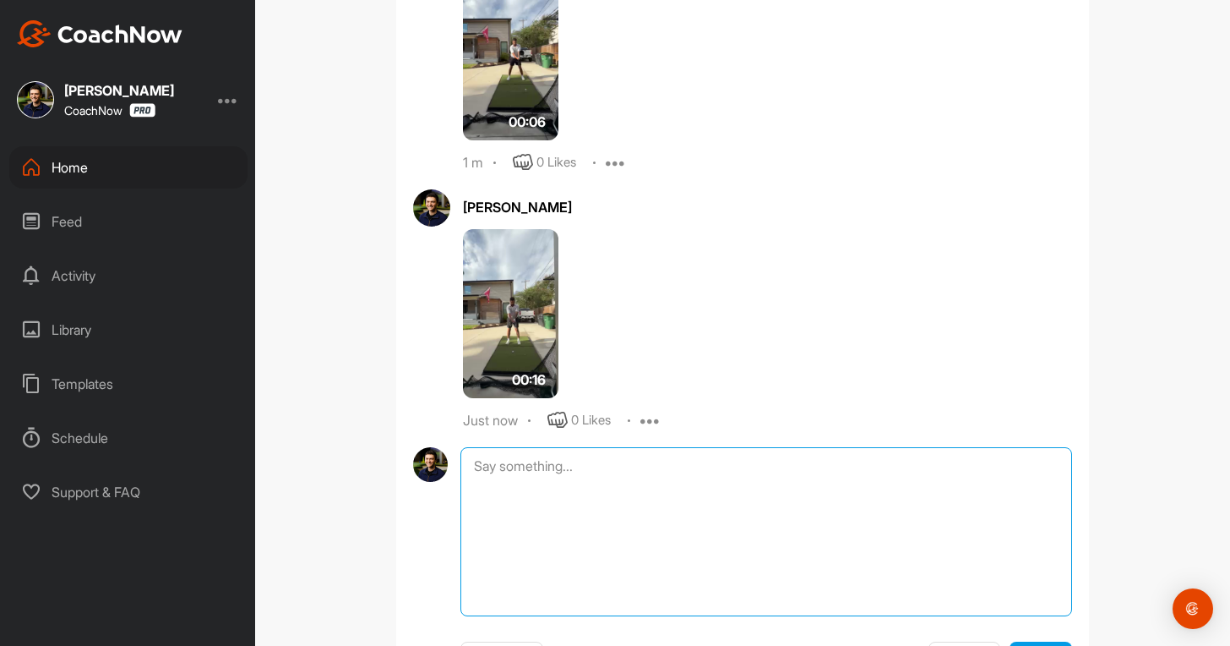
scroll to position [2495, 0]
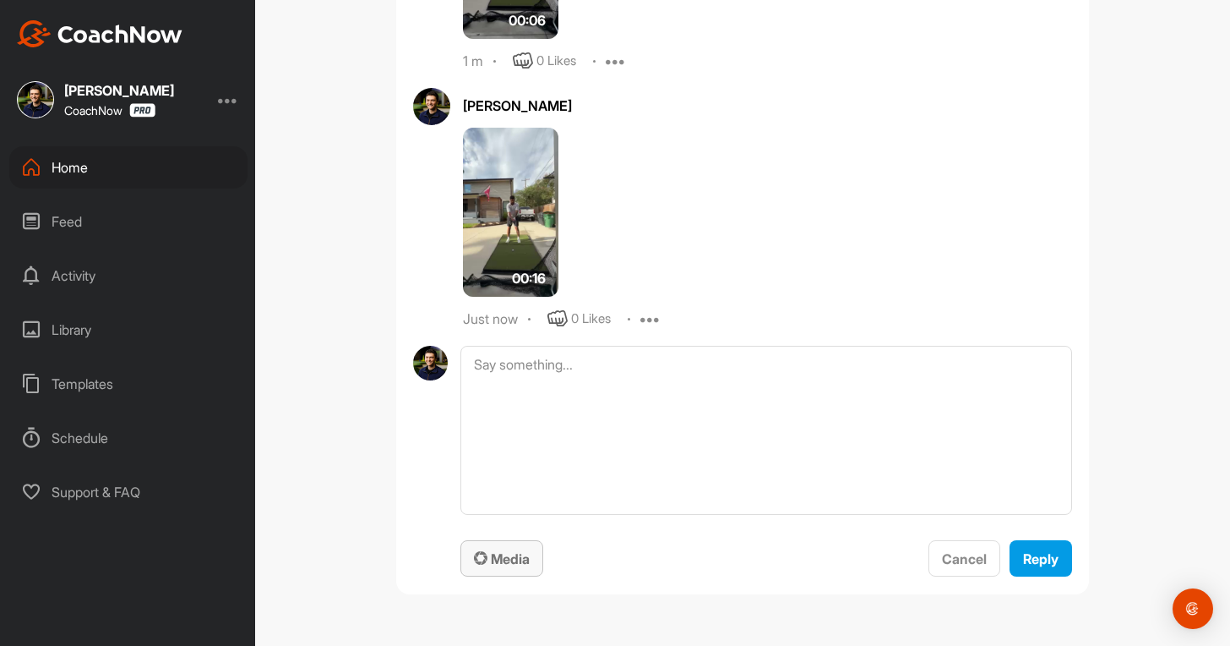
click at [506, 551] on span "Media" at bounding box center [502, 558] width 56 height 17
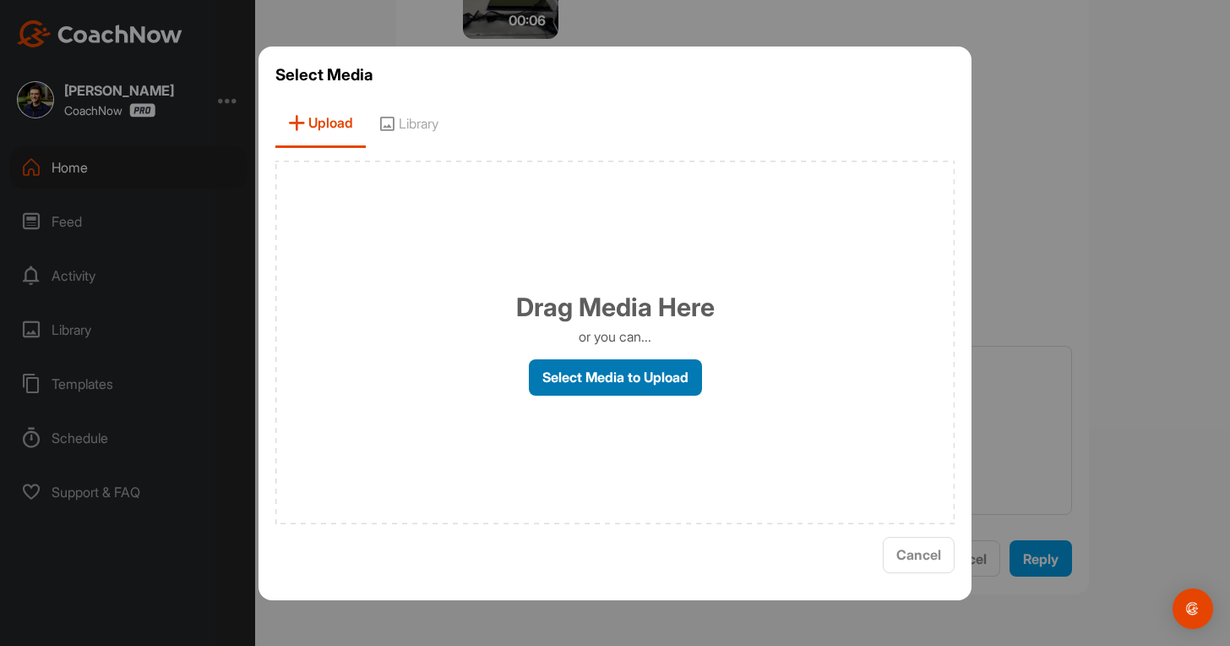
click at [587, 386] on label "Select Media to Upload" at bounding box center [615, 377] width 173 height 36
click at [0, 0] on input "Select Media to Upload" at bounding box center [0, 0] width 0 height 0
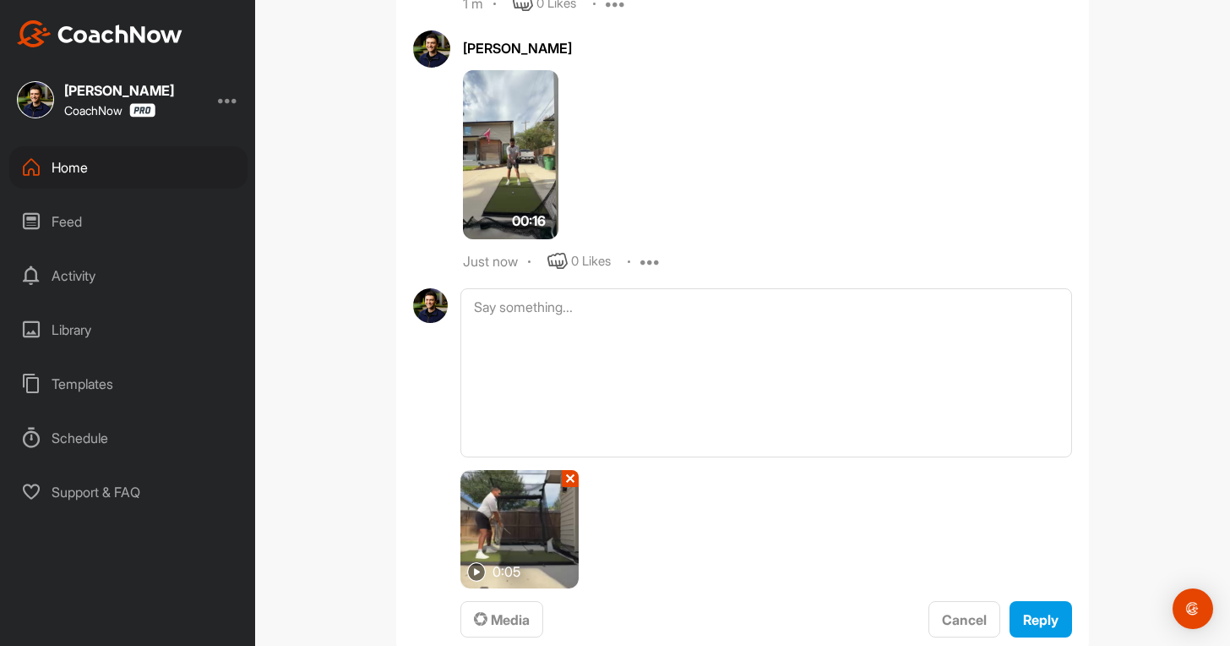
scroll to position [2614, 0]
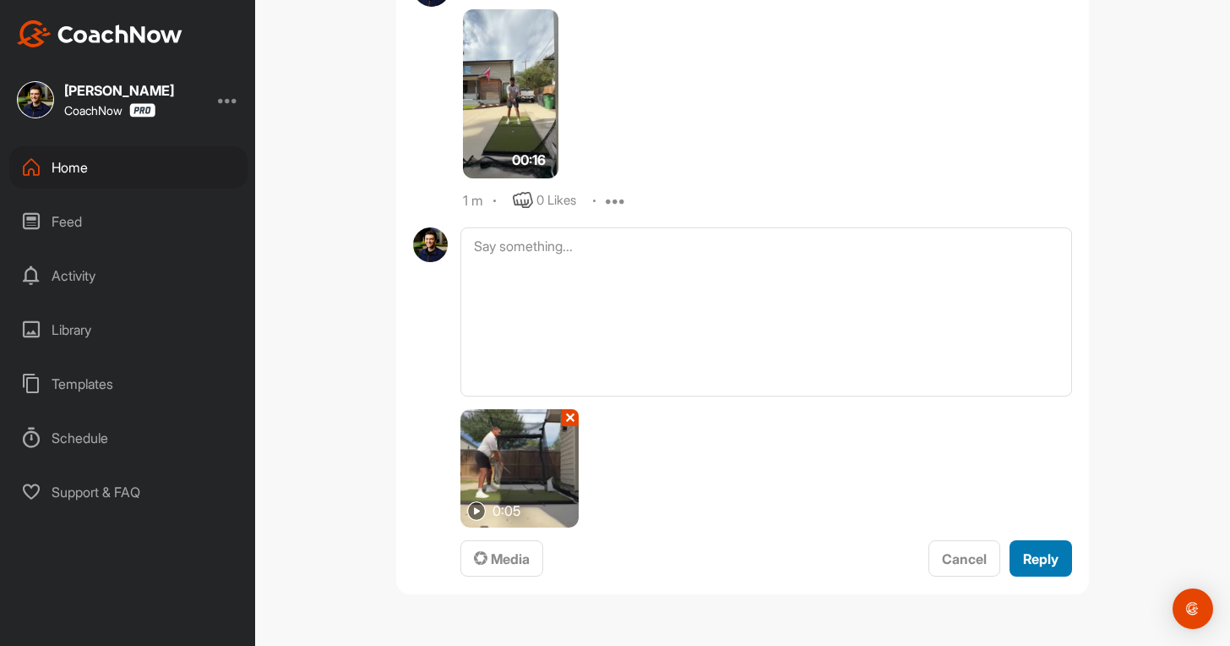
click at [1046, 568] on div "Reply" at bounding box center [1040, 558] width 35 height 20
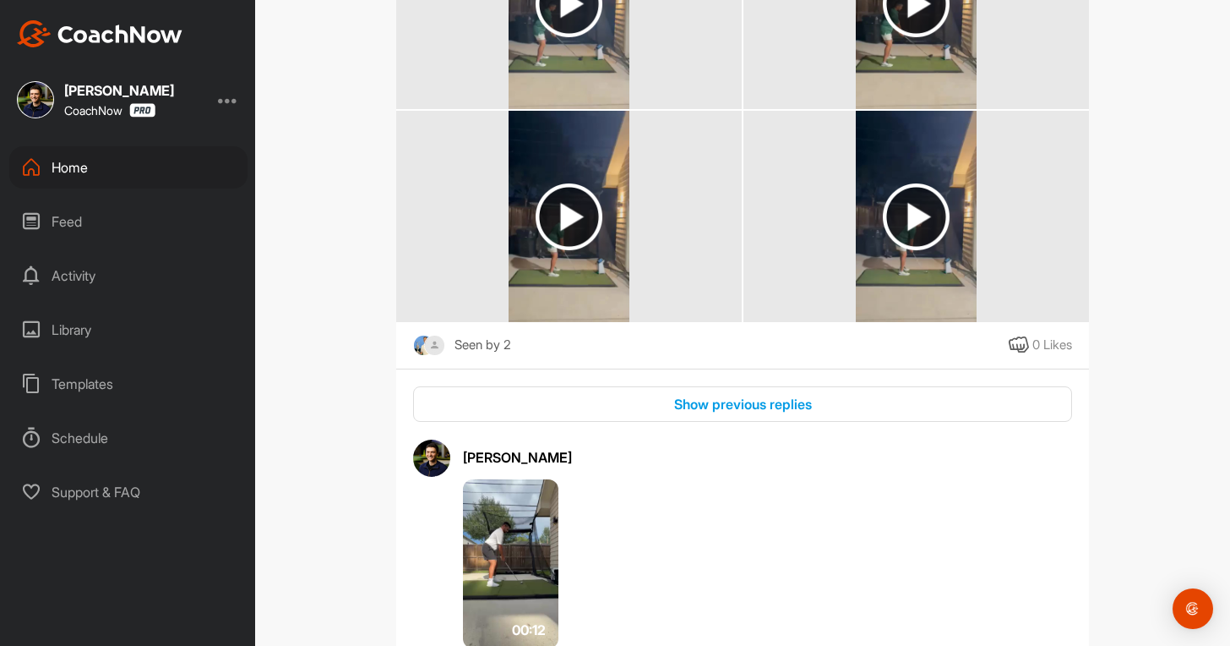
scroll to position [1709, 0]
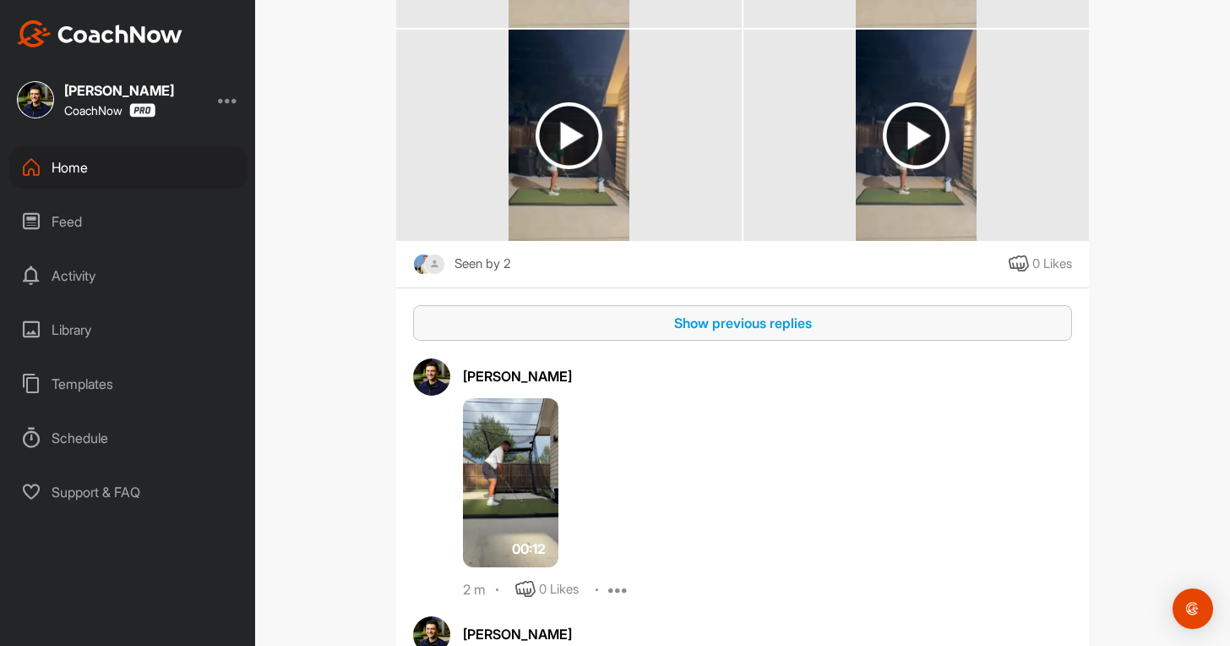
click at [759, 310] on button "Show previous replies" at bounding box center [742, 323] width 659 height 36
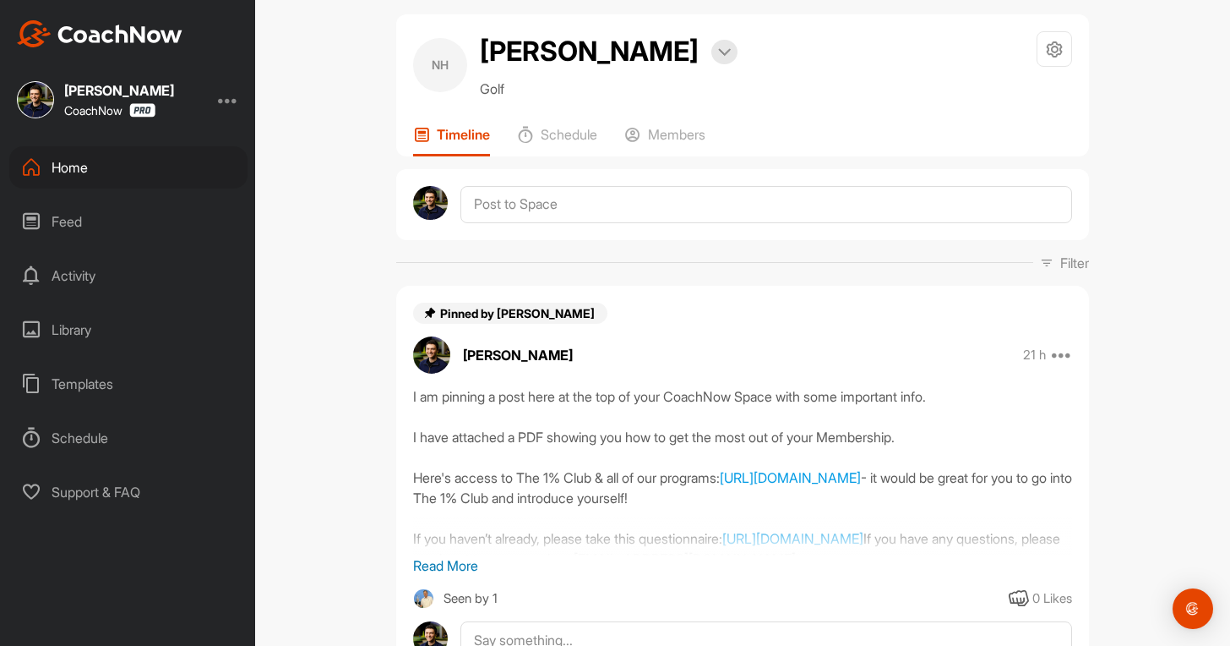
scroll to position [0, 0]
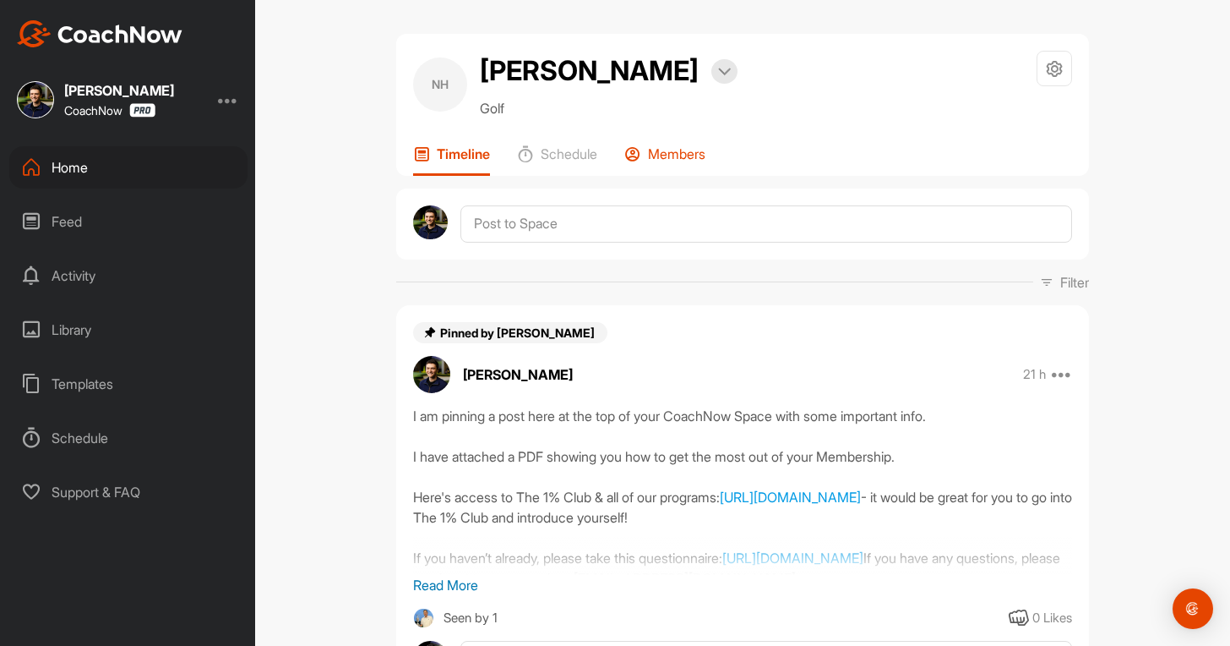
click at [676, 155] on p "Members" at bounding box center [676, 153] width 57 height 17
